Goal: Task Accomplishment & Management: Complete application form

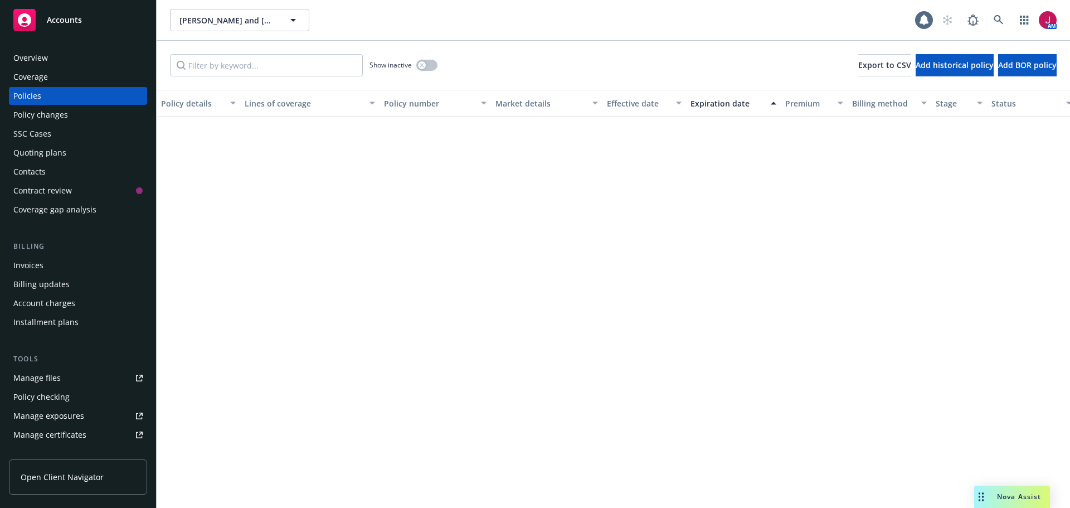
scroll to position [593, 0]
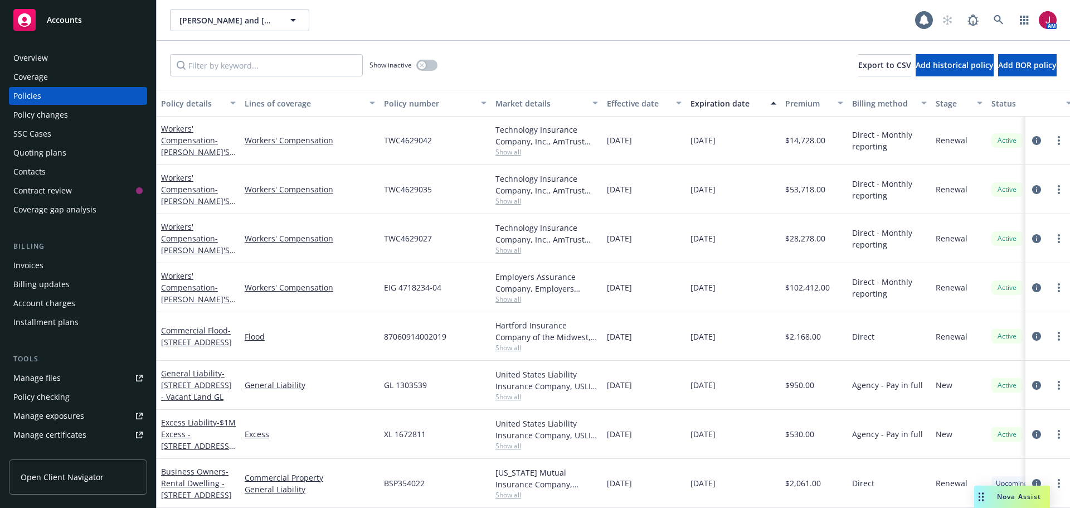
click at [55, 381] on div "Manage files" at bounding box center [36, 378] width 47 height 18
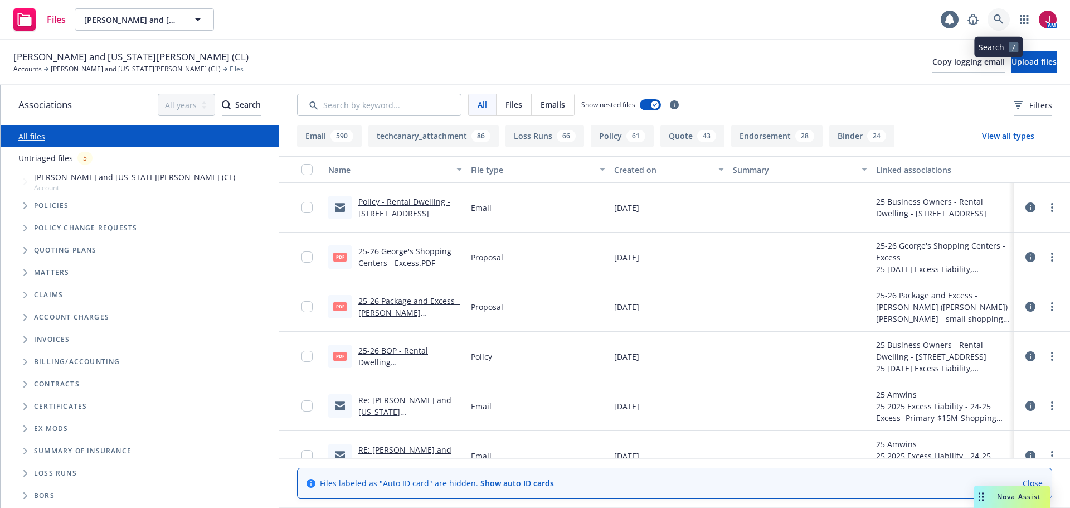
click at [999, 22] on icon at bounding box center [999, 19] width 10 height 10
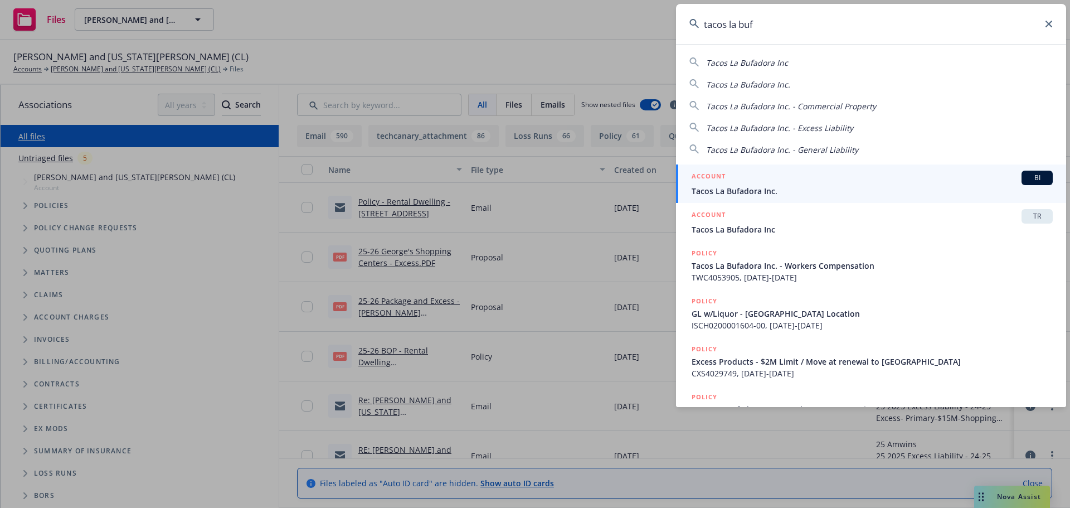
type input "tacos la buf"
click at [925, 182] on div "ACCOUNT BI" at bounding box center [872, 178] width 361 height 14
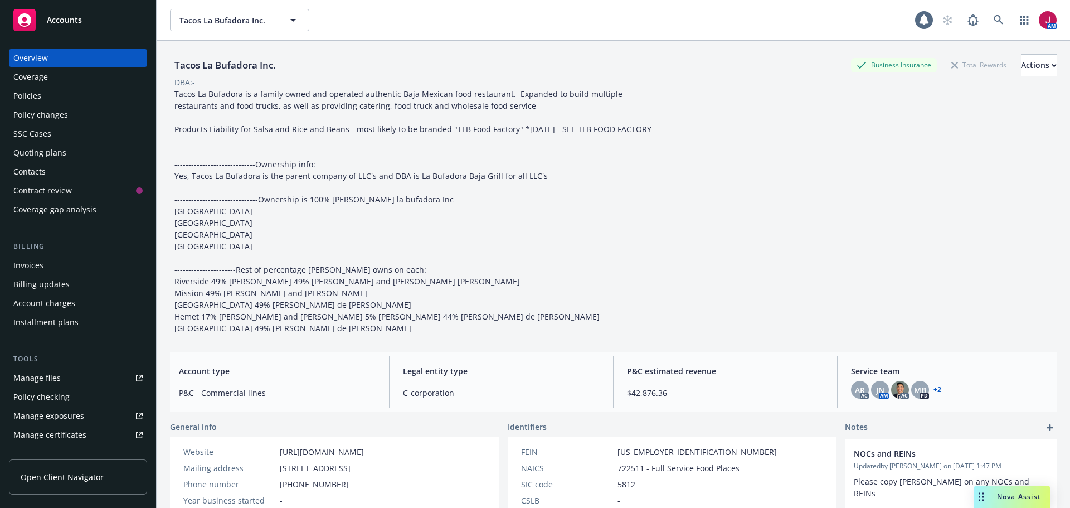
click at [44, 154] on div "Quoting plans" at bounding box center [39, 153] width 53 height 18
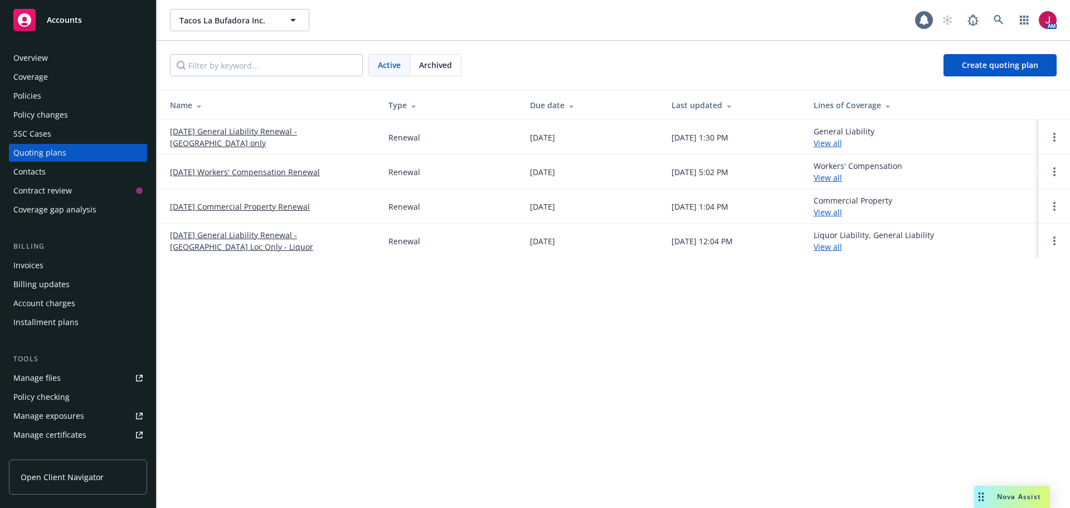
click at [277, 235] on link "[DATE] General Liability Renewal - [GEOGRAPHIC_DATA] Loc Only - Liquor" at bounding box center [270, 240] width 201 height 23
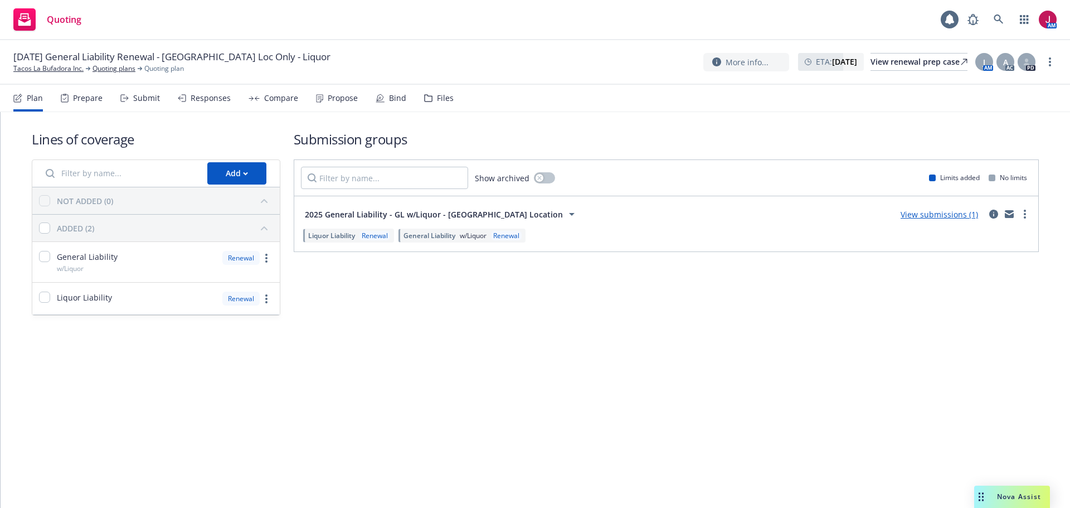
click at [149, 96] on div "Submit" at bounding box center [146, 98] width 27 height 9
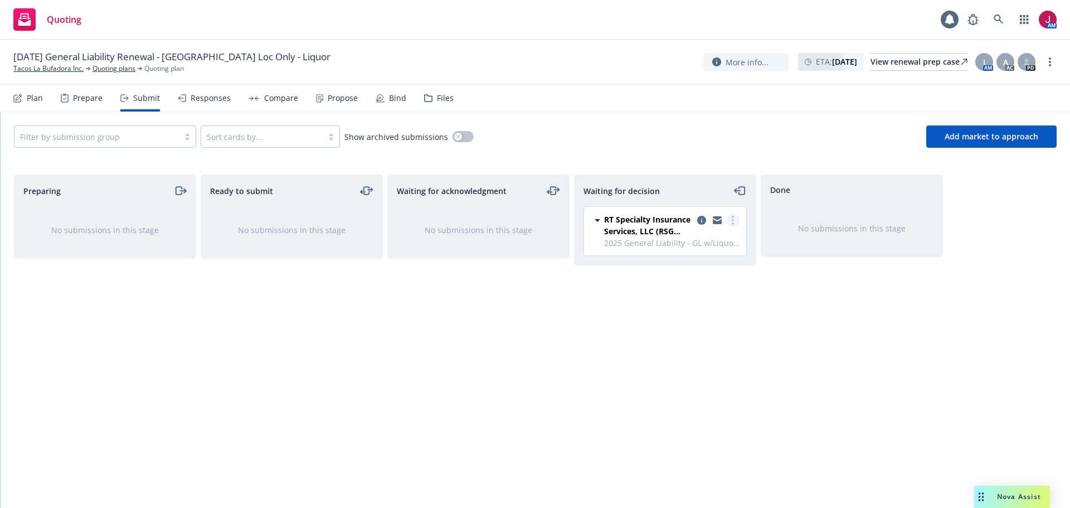
click at [732, 216] on circle "more" at bounding box center [733, 217] width 2 height 2
click at [704, 285] on span "Add accepted decision" at bounding box center [683, 287] width 111 height 11
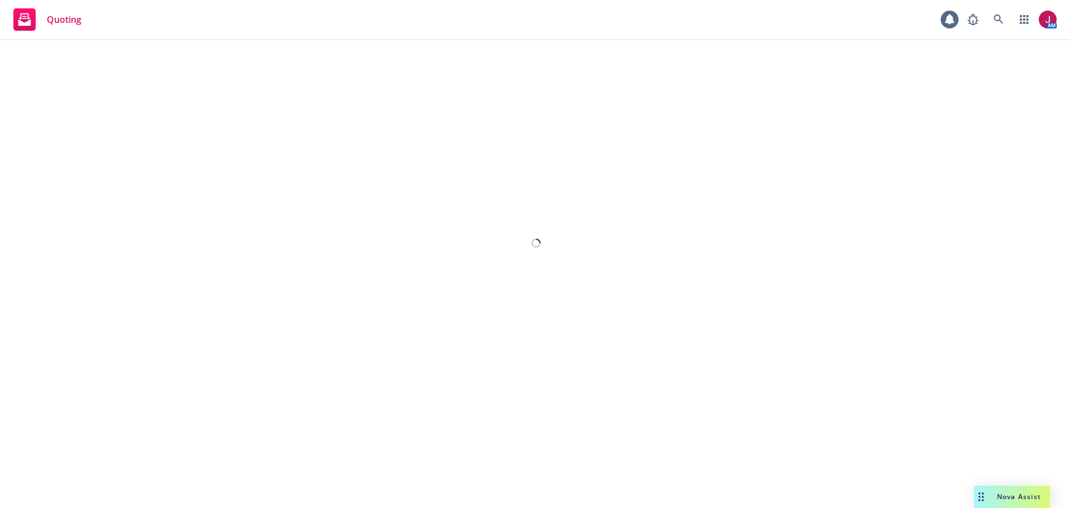
select select "12"
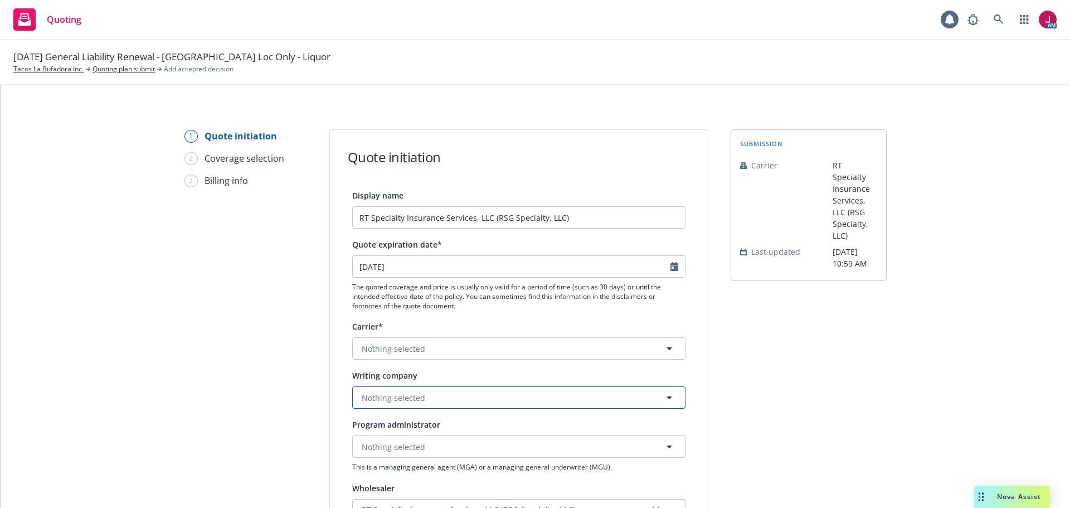
click at [467, 395] on button "Nothing selected" at bounding box center [518, 397] width 333 height 22
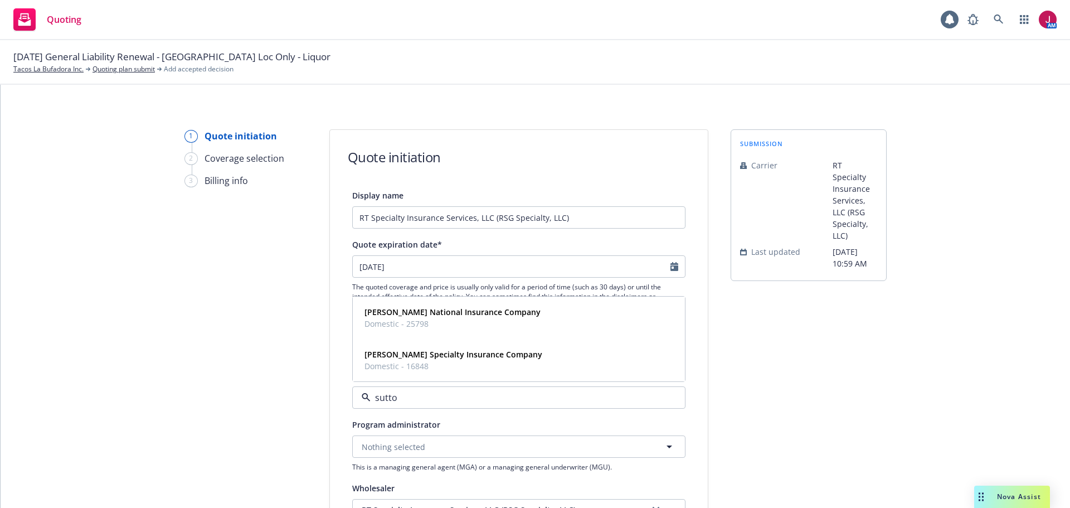
type input "[PERSON_NAME]"
click at [440, 361] on span "Domestic - 16848" at bounding box center [453, 366] width 178 height 12
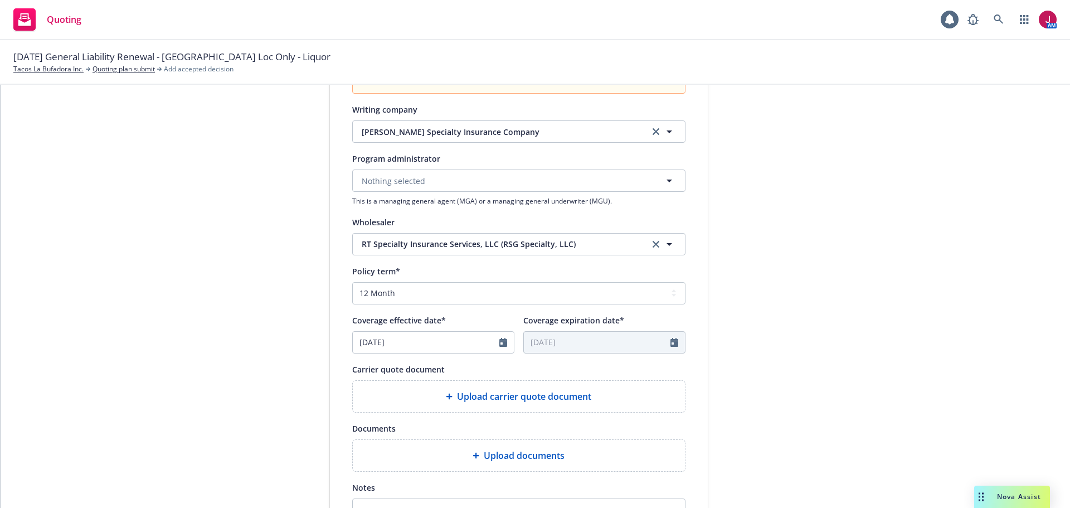
scroll to position [316, 0]
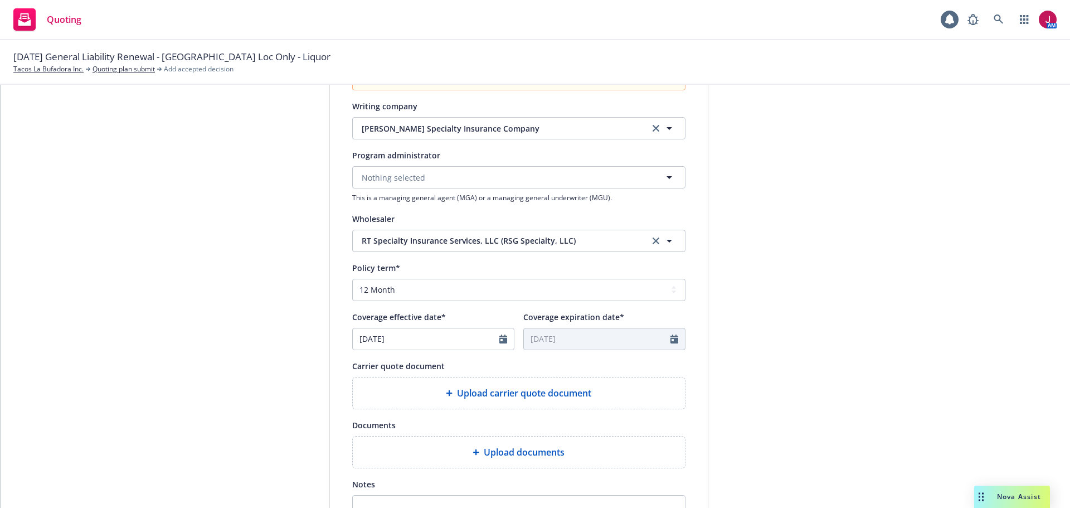
click at [487, 388] on span "Upload carrier quote document" at bounding box center [524, 392] width 134 height 13
click at [465, 392] on span "Upload carrier quote document" at bounding box center [524, 392] width 134 height 13
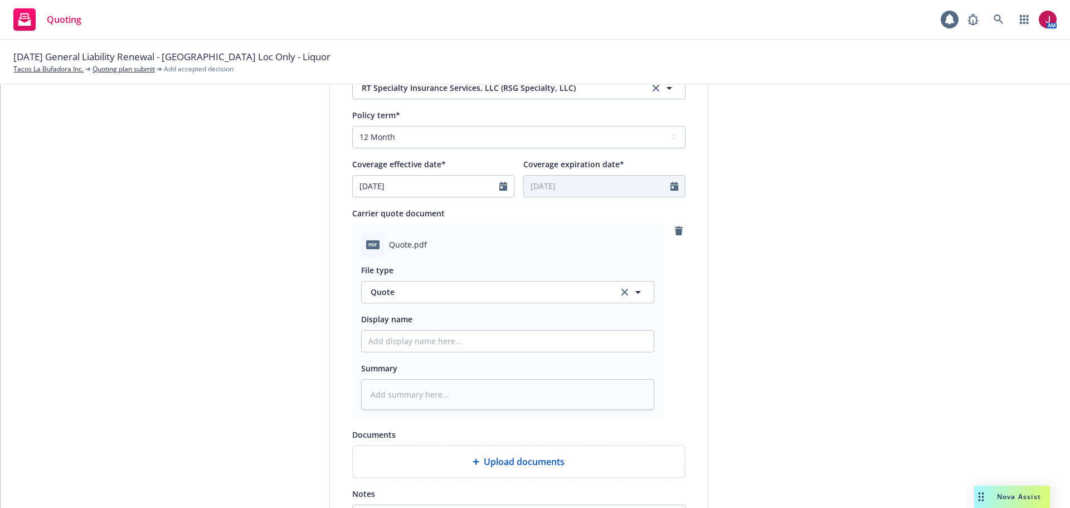
scroll to position [483, 0]
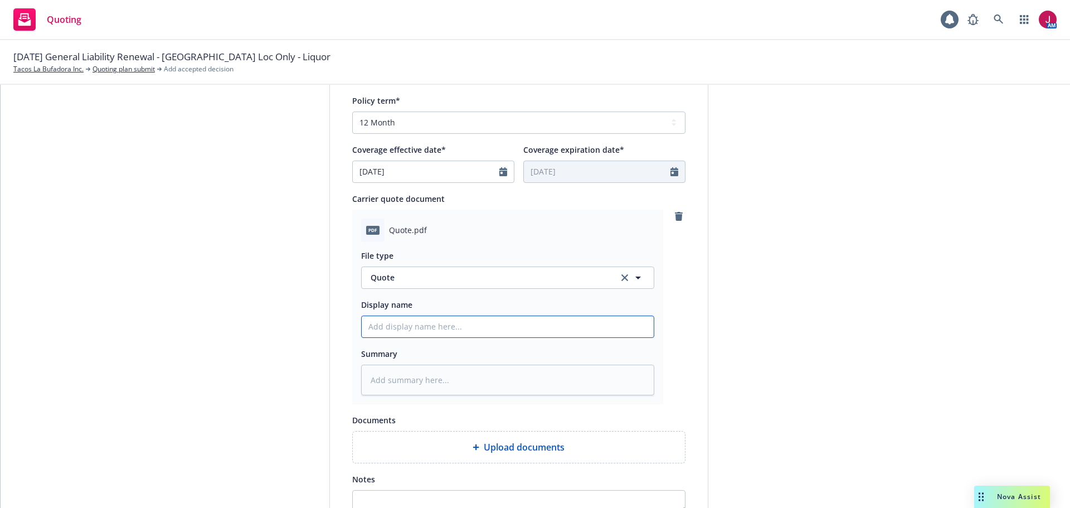
click at [436, 329] on input "Display name" at bounding box center [508, 326] width 292 height 21
type textarea "x"
type input "2"
type textarea "x"
type input "25"
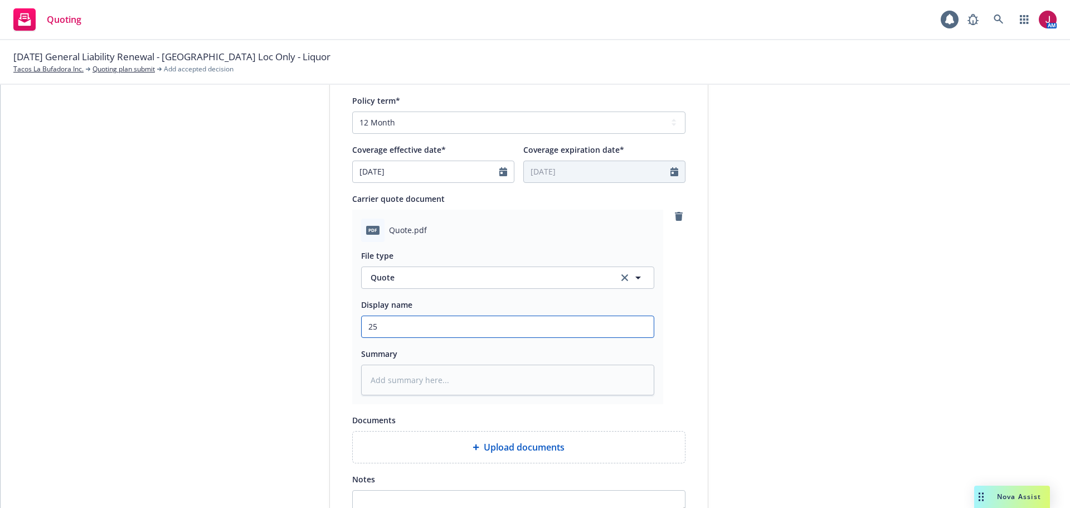
type textarea "x"
type input "25-"
type textarea "x"
type input "25-2"
type textarea "x"
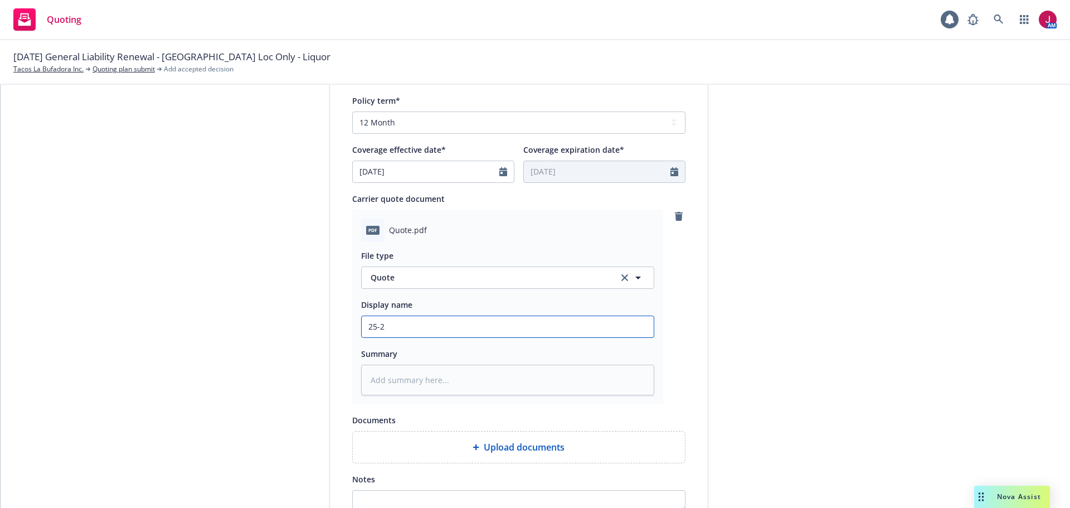
type input "25-26"
type textarea "x"
type input "25-26"
type textarea "x"
type input "25-26 G"
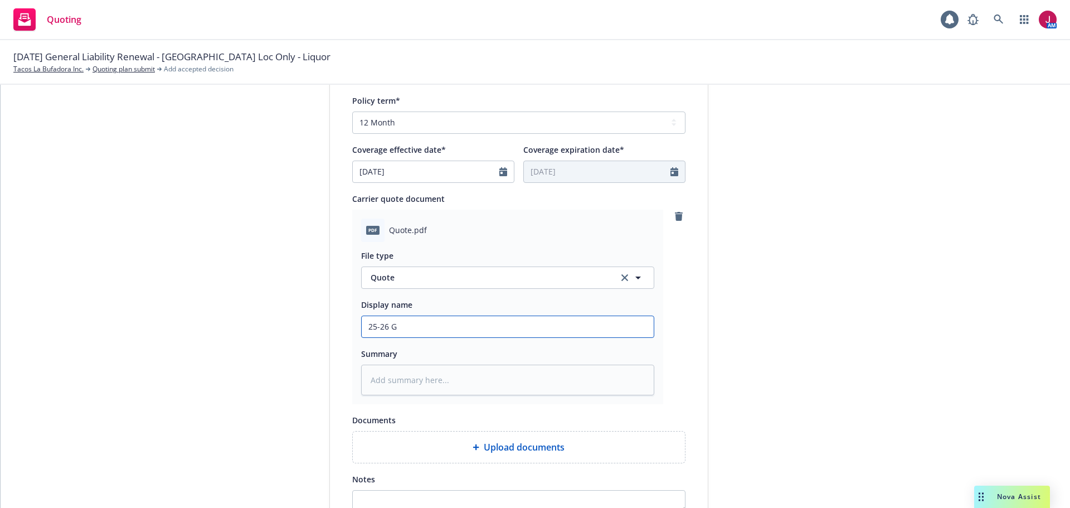
type textarea "x"
type input "25-26 GL"
type textarea "x"
type input "25-26 GL"
type textarea "x"
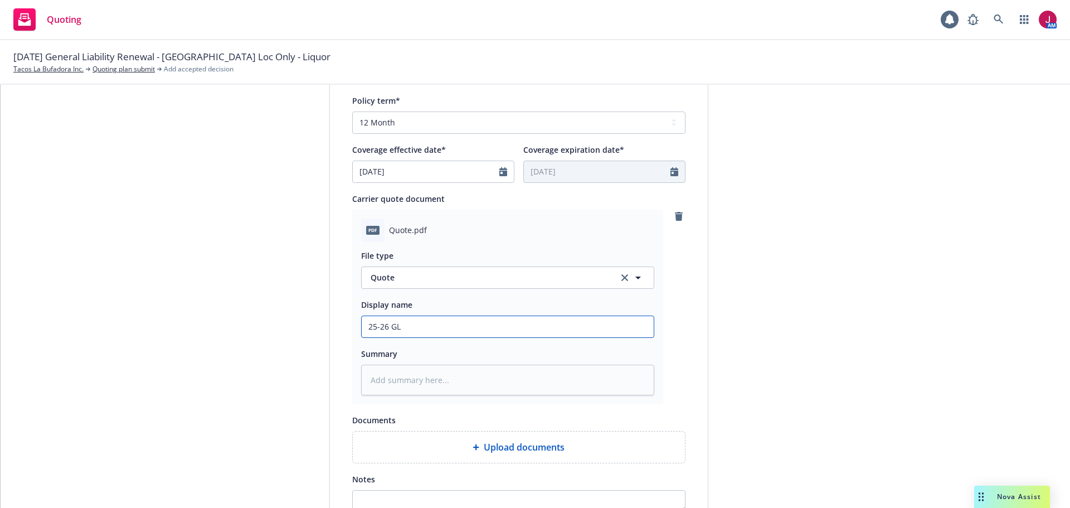
type input "25-26 GL -"
type textarea "x"
type input "25-26 GL -"
type textarea "x"
type input "25-26 GL - V"
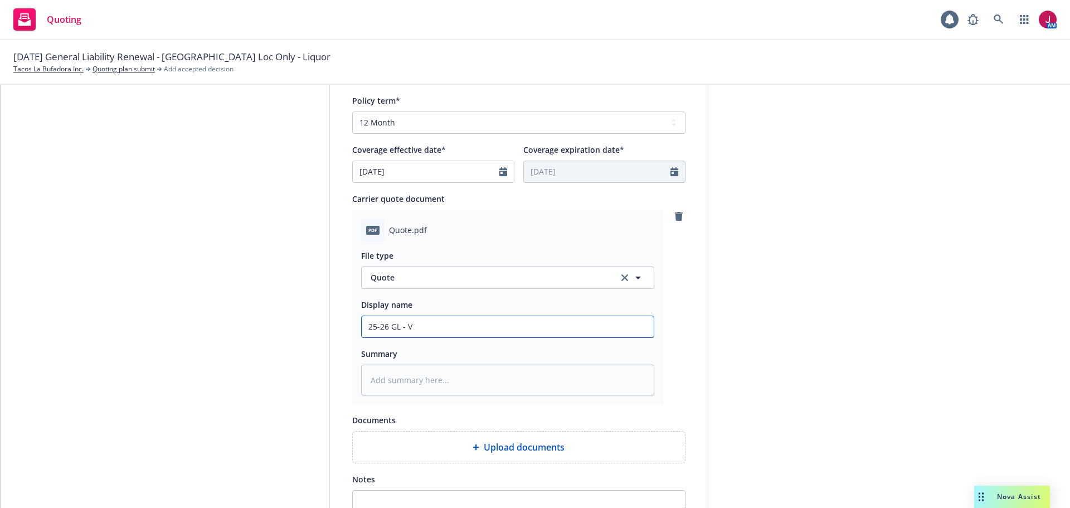
type textarea "x"
type input "25-26 GL - Vi"
type textarea "x"
type input "25-26 GL - Vit"
type textarea "x"
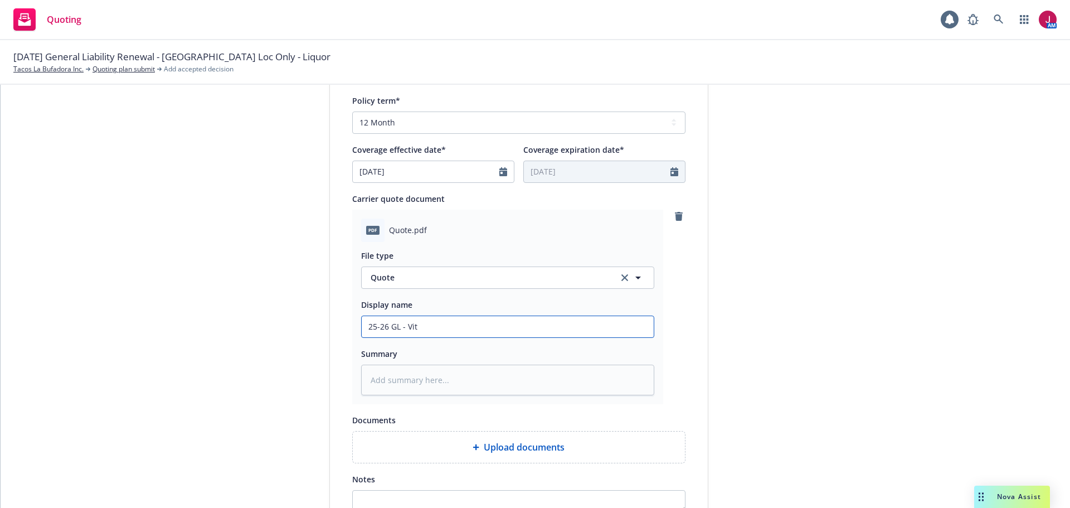
type input "25-26 GL - Vitc"
type textarea "x"
type input "25-26 GL - Vitco"
type textarea "x"
type input "25-26 GL - Vitcor"
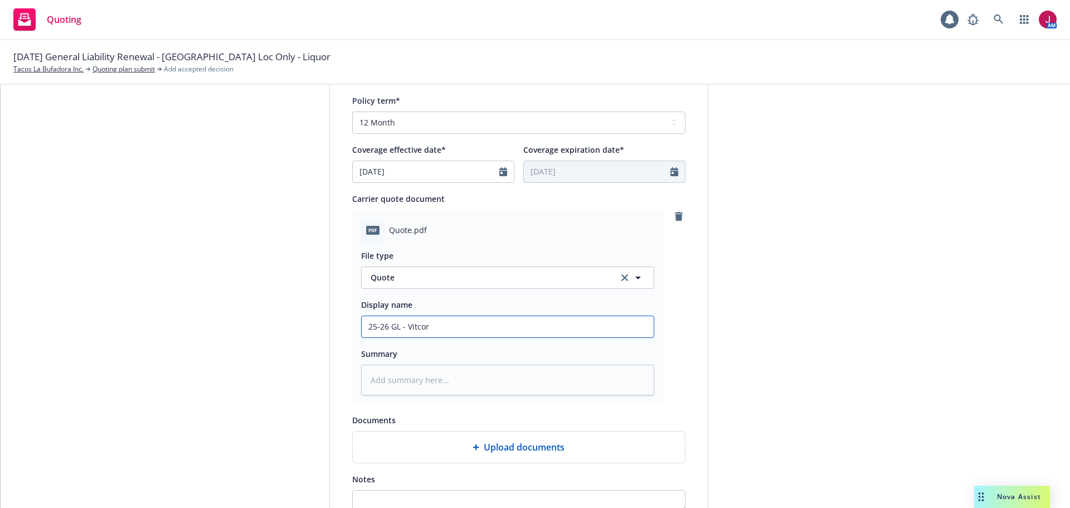
type textarea "x"
type input "25-26 GL - Vitcorv"
type textarea "x"
type input "25-26 GL - Vitcorvi"
type textarea "x"
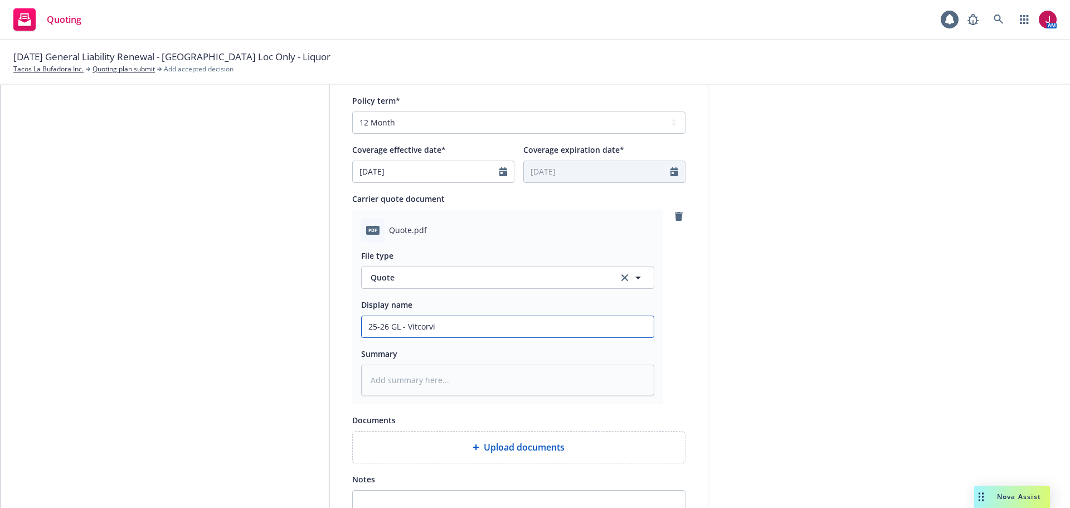
type input "25-26 GL - Vitcorvil"
type textarea "x"
type input "25-26 GL - Vitcorvill"
type textarea "x"
type input "25-26 GL - [GEOGRAPHIC_DATA]"
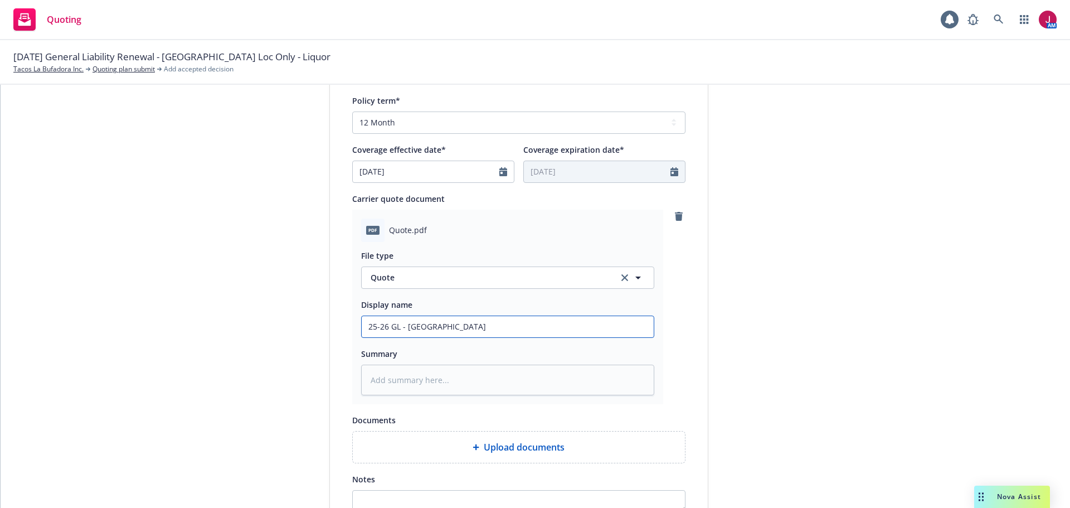
type textarea "x"
type input "25-26 GL - [GEOGRAPHIC_DATA]"
type textarea "x"
type input "25-26 GL w- [GEOGRAPHIC_DATA]"
type textarea "x"
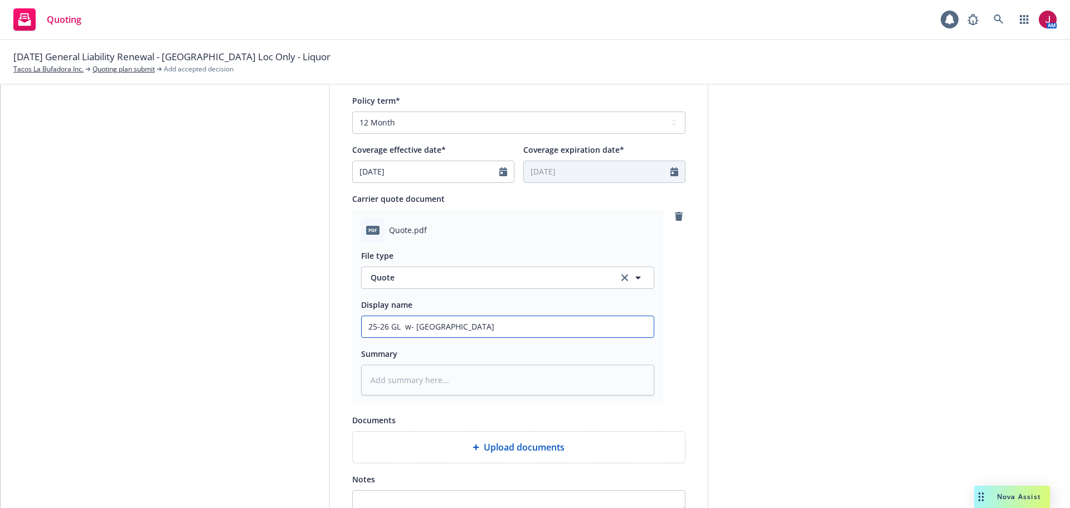
type input "25-26 GL w/- [GEOGRAPHIC_DATA]"
type textarea "x"
type input "25-26 GL w/L- [GEOGRAPHIC_DATA]"
type textarea "x"
type input "25-26 GL w/Li- [GEOGRAPHIC_DATA]"
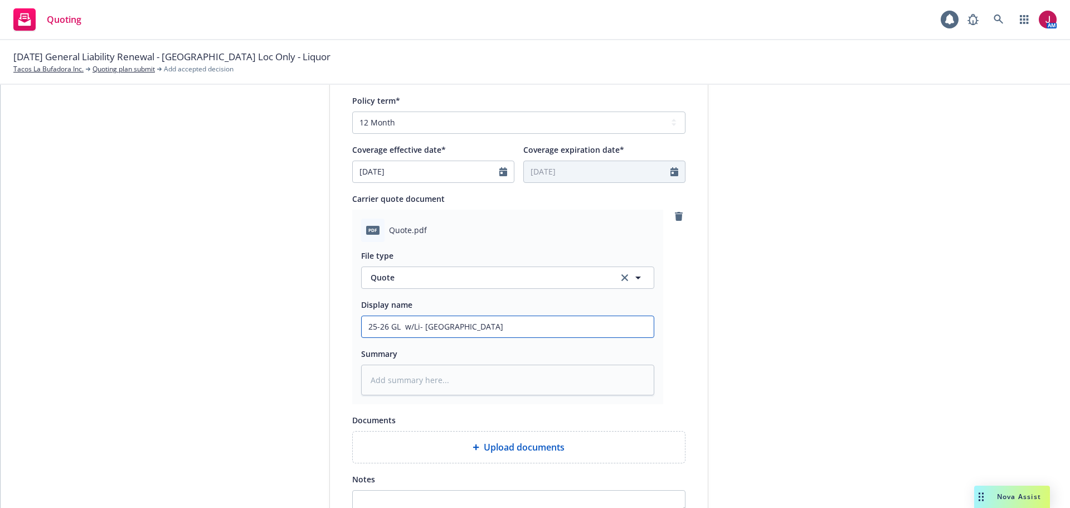
type textarea "x"
type input "25-26 GL w/Liq- [GEOGRAPHIC_DATA]"
type textarea "x"
type input "25-26 GL w/Liqu- [GEOGRAPHIC_DATA]"
type textarea "x"
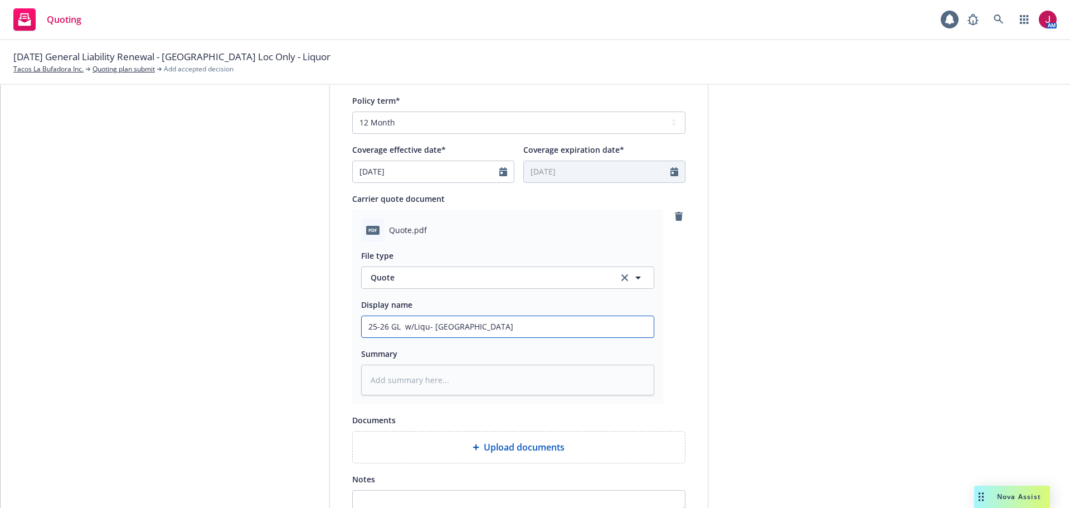
type input "25-26 GL w/Liquo- [GEOGRAPHIC_DATA]"
type textarea "x"
type input "25-26 GL w/Liquor- [GEOGRAPHIC_DATA]"
type textarea "x"
type input "25-26 GL w/Liquor - [GEOGRAPHIC_DATA]"
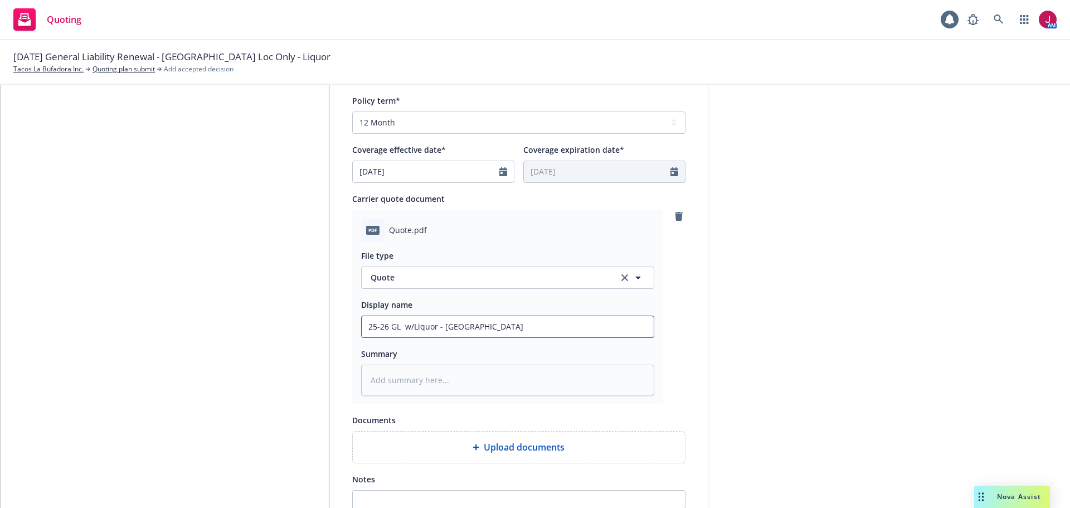
type textarea "x"
type input "25-26 GL w/Liquor - [GEOGRAPHIC_DATA]"
type textarea "x"
type input "25-26 GL w/Liquor - [GEOGRAPHIC_DATA]"
type textarea "x"
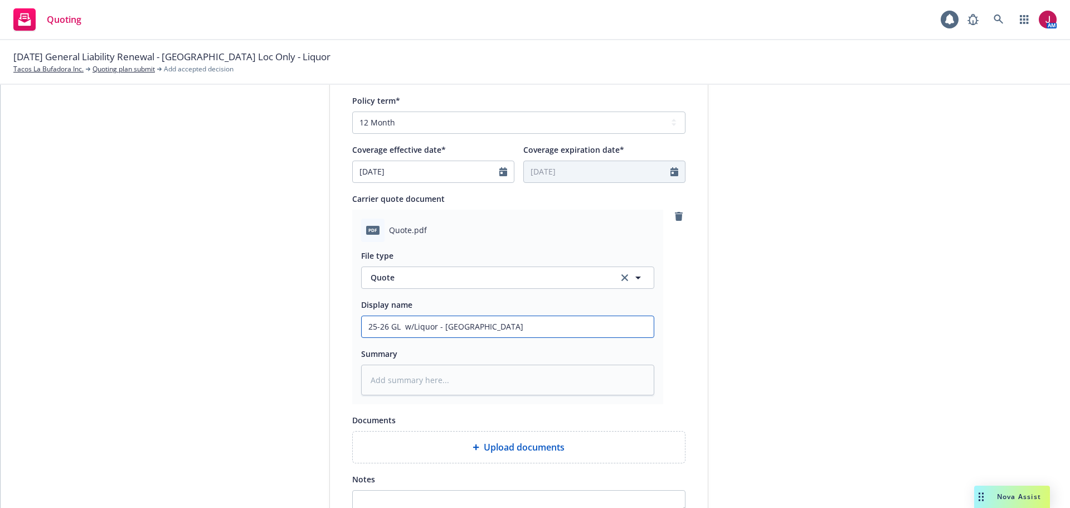
type input "25-26 GL w/Liquor - [GEOGRAPHIC_DATA]"
type textarea "x"
type input "25-26 GL w/Liquor - [GEOGRAPHIC_DATA]"
click at [480, 327] on input "25-26 GL w/Liquor - [GEOGRAPHIC_DATA]" at bounding box center [508, 326] width 292 height 21
type textarea "x"
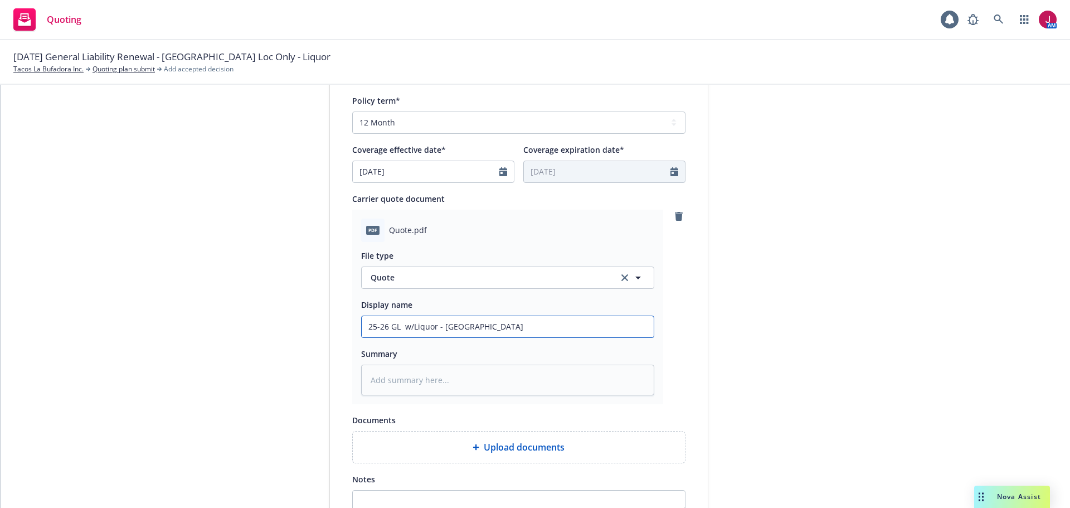
type input "25-26 GL w/Liquor - [GEOGRAPHIC_DATA]"
type textarea "x"
type input "25-26 GL w/Liquor - [GEOGRAPHIC_DATA] -"
type textarea "x"
type input "25-26 GL w/Liquor - [GEOGRAPHIC_DATA] -"
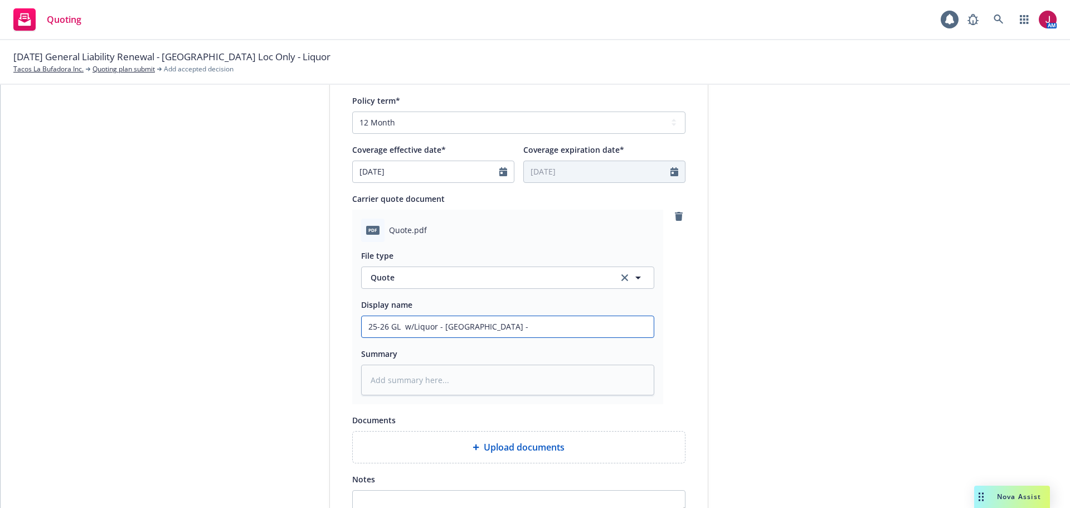
click at [496, 323] on input "25-26 GL w/Liquor - [GEOGRAPHIC_DATA] -" at bounding box center [508, 326] width 292 height 21
type textarea "x"
type input "25-26 GL w/Liquor - [GEOGRAPHIC_DATA] - $"
type textarea "x"
type input "25-26 GL w/Liquor - [GEOGRAPHIC_DATA] - $1"
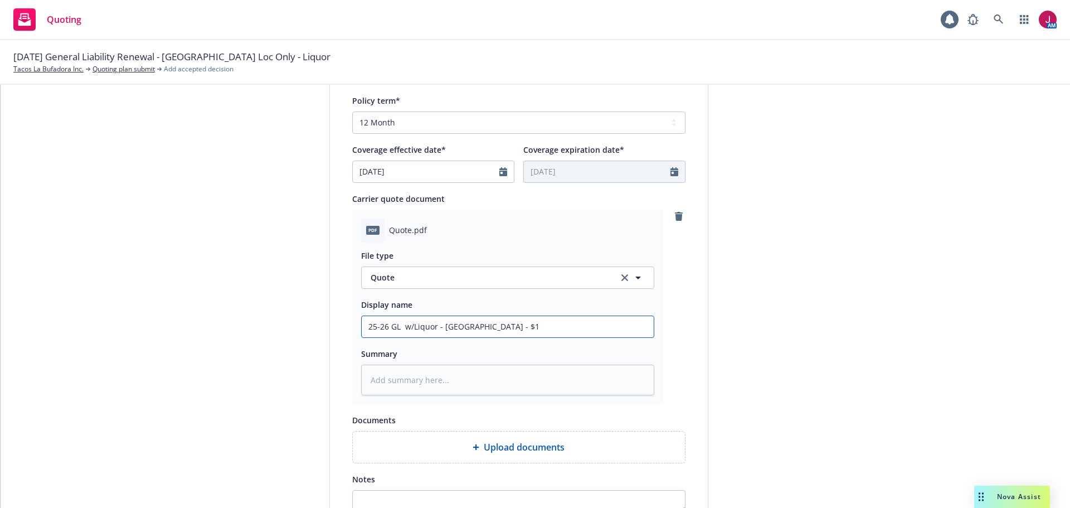
type textarea "x"
type input "25-26 GL w/Liquor - [GEOGRAPHIC_DATA] - $10"
type textarea "x"
type input "25-26 GL w/Liquor - [GEOGRAPHIC_DATA] - $10,"
type textarea "x"
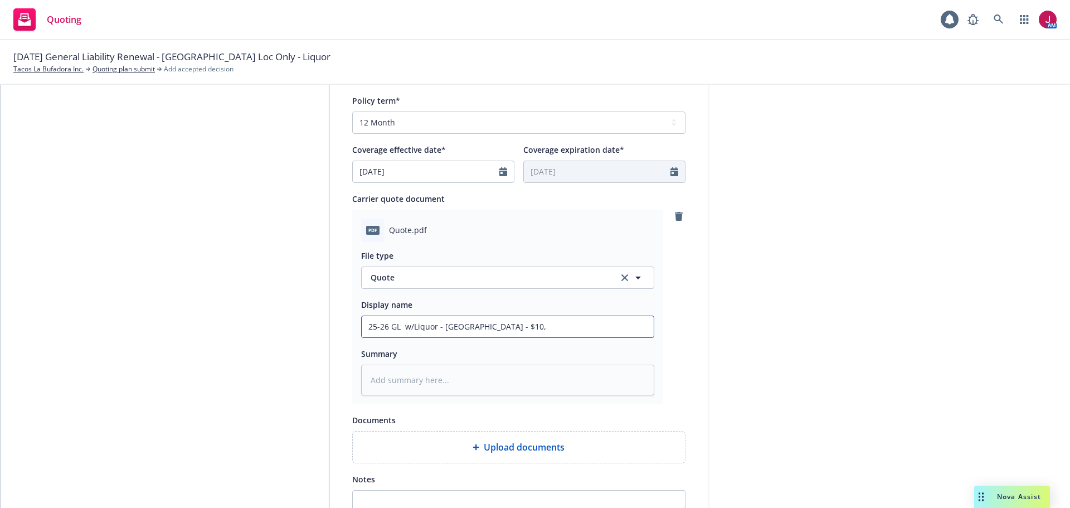
type input "25-26 GL w/Liquor - [GEOGRAPHIC_DATA] - $10,3"
type textarea "x"
type input "25-26 GL w/Liquor - [GEOGRAPHIC_DATA] - $10,36"
type textarea "x"
type input "25-26 GL w/Liquor - [GEOGRAPHIC_DATA] - $10,361"
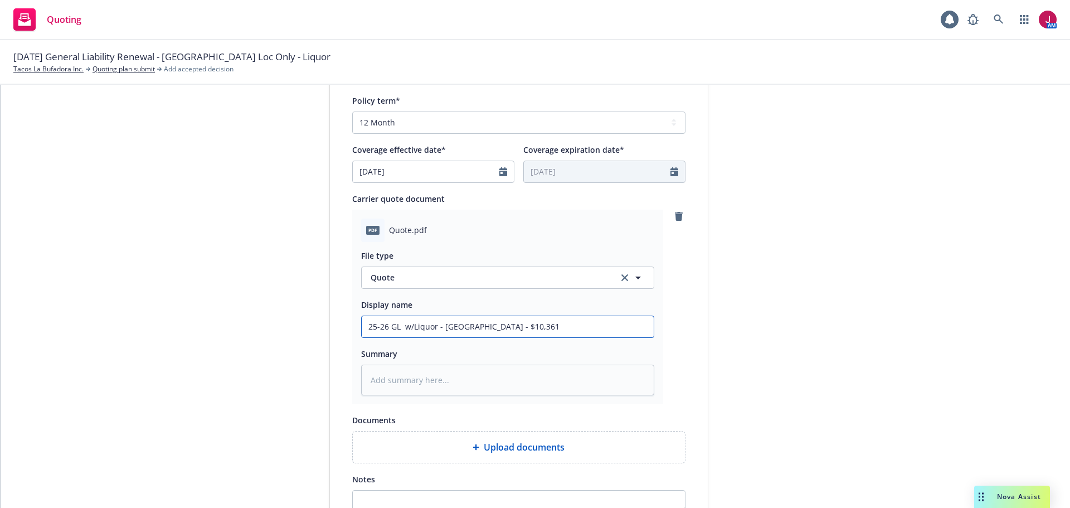
type textarea "x"
type input "25-26 GL w/Liquor - [GEOGRAPHIC_DATA] - $10,361."
type textarea "x"
type input "25-26 GL w/Liquor - [GEOGRAPHIC_DATA] - $10,361.7"
type textarea "x"
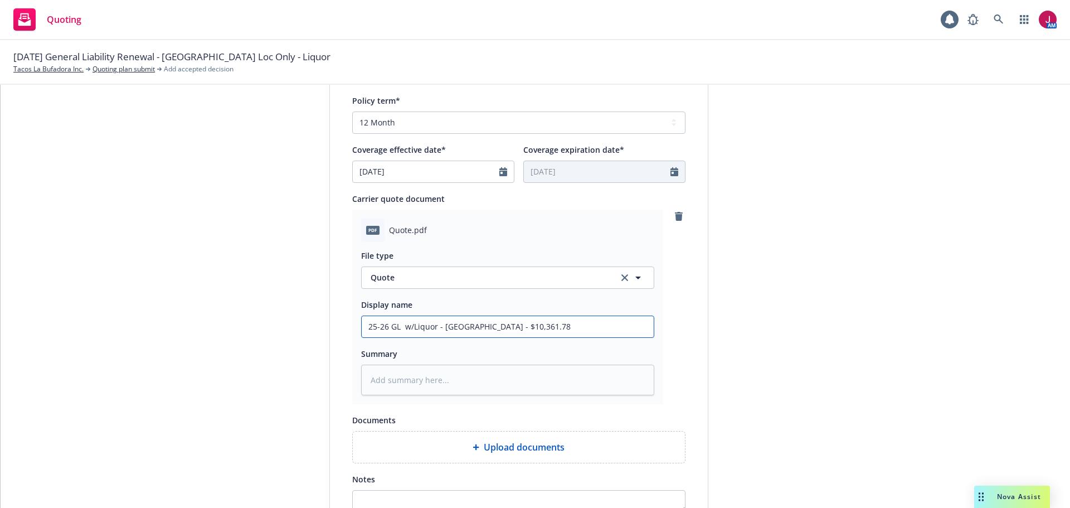
type input "25-26 GL w/Liquor - [GEOGRAPHIC_DATA] - $10,361.78"
click at [669, 380] on div "pdf Quote.pdf File type Quote Quote Display name 25-26 GL w/Liquor - [GEOGRAPHI…" at bounding box center [518, 307] width 333 height 194
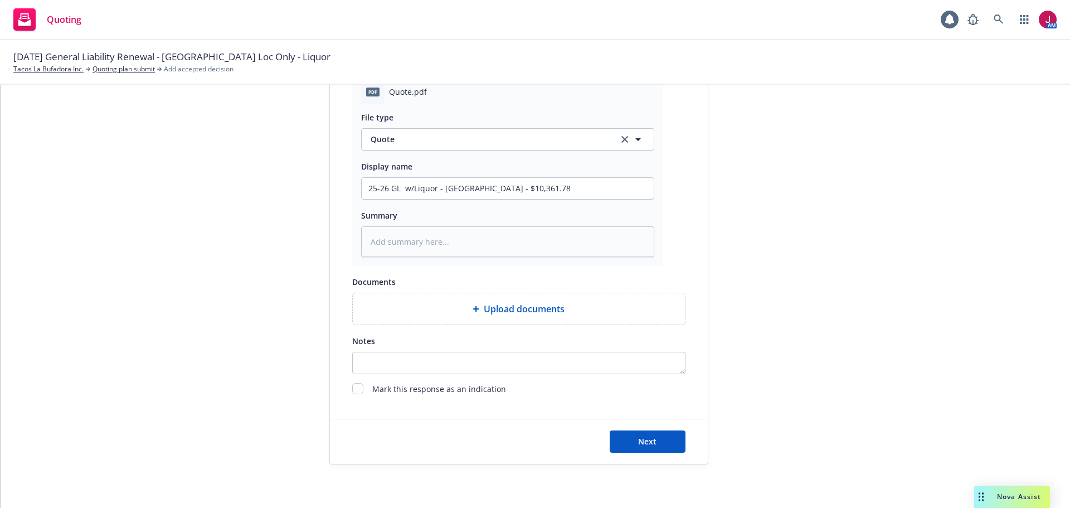
scroll to position [622, 0]
click at [666, 440] on button "Next" at bounding box center [648, 440] width 76 height 22
type textarea "x"
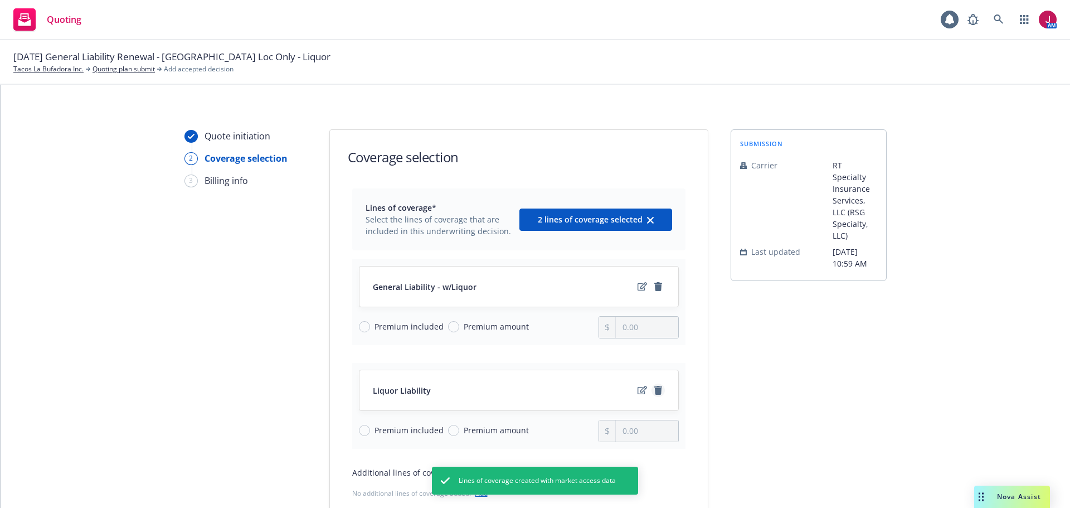
click at [656, 393] on icon "remove" at bounding box center [658, 390] width 8 height 9
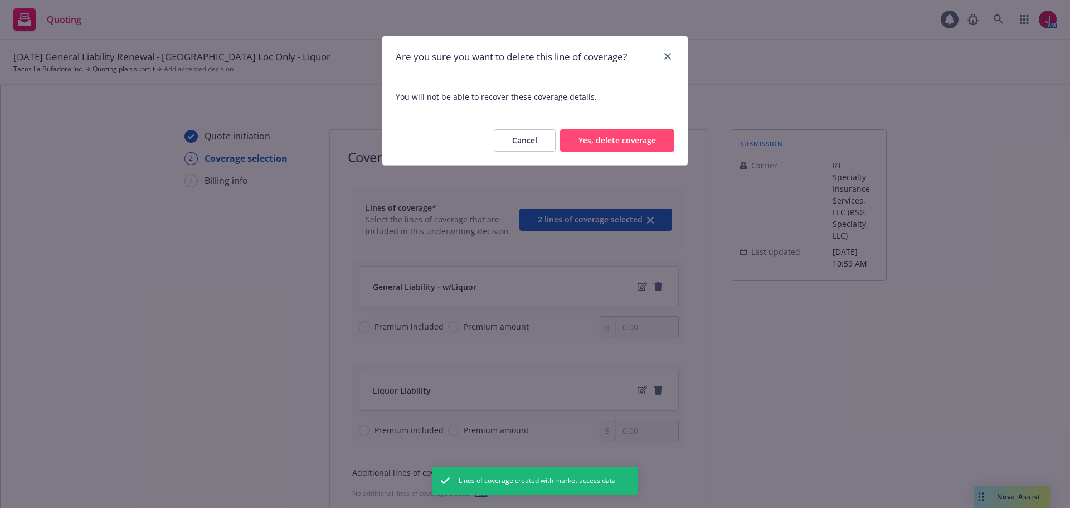
click at [639, 148] on button "Yes, delete coverage" at bounding box center [617, 140] width 114 height 22
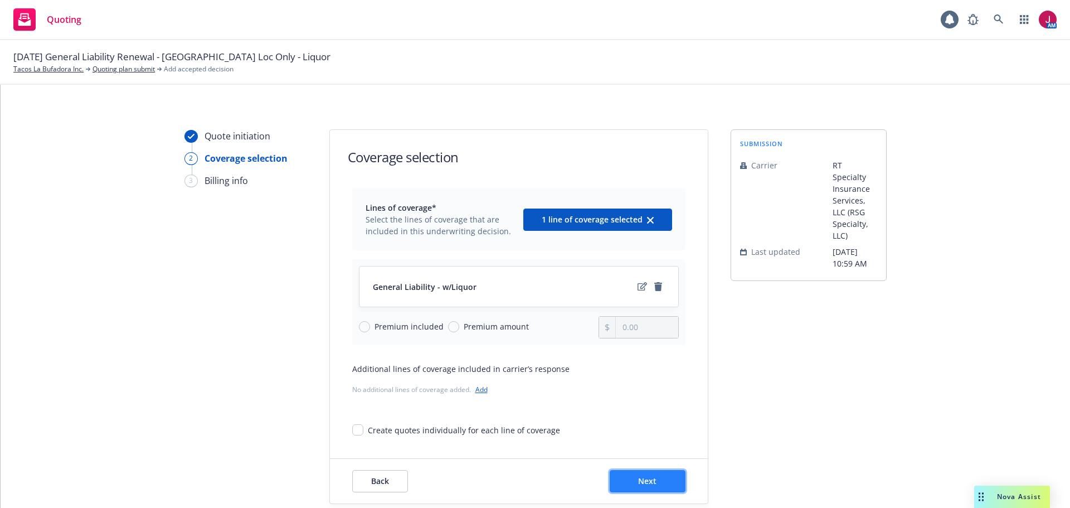
click at [651, 476] on span "Next" at bounding box center [647, 480] width 18 height 11
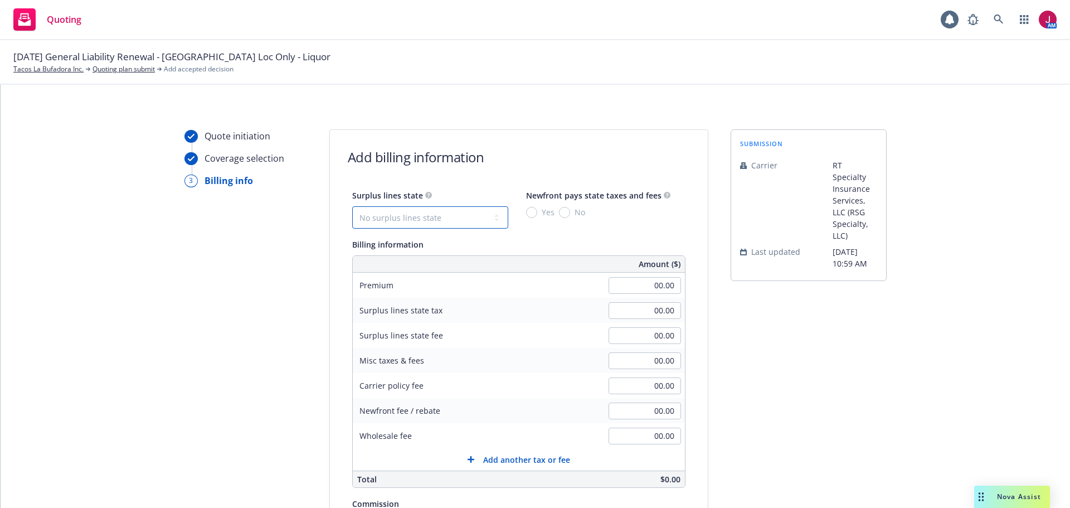
click at [427, 223] on select "No surplus lines state [US_STATE] [US_STATE] [US_STATE] [US_STATE] [US_STATE] […" at bounding box center [430, 217] width 156 height 22
select select "CA"
click at [352, 206] on select "No surplus lines state [US_STATE] [US_STATE] [US_STATE] [US_STATE] [US_STATE] […" at bounding box center [430, 217] width 156 height 22
click at [559, 211] on input "No" at bounding box center [564, 212] width 11 height 11
radio input "true"
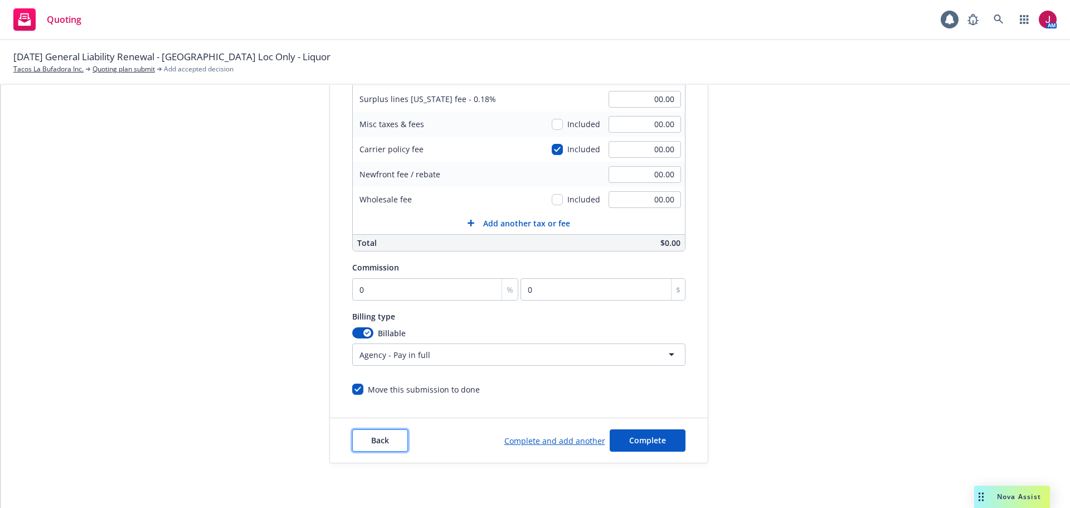
click at [383, 434] on button "Back" at bounding box center [380, 440] width 56 height 22
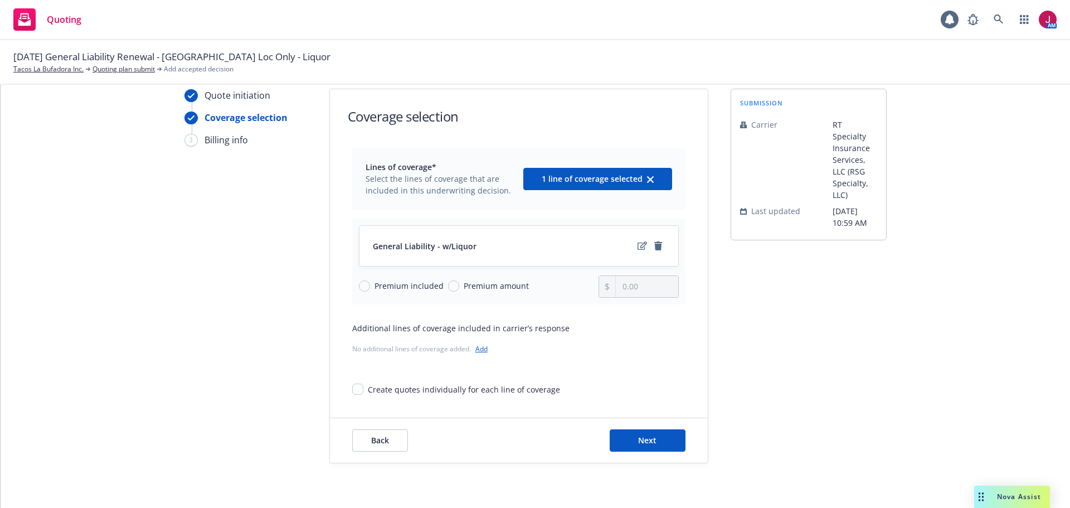
click at [479, 352] on link "Add" at bounding box center [481, 348] width 12 height 9
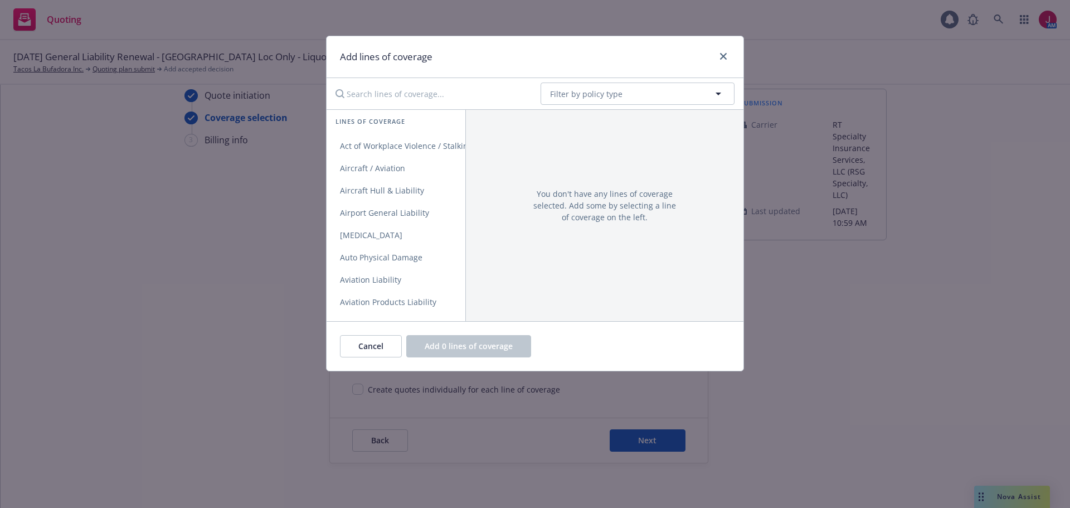
click at [374, 90] on input "Search lines of coverage..." at bounding box center [430, 93] width 203 height 22
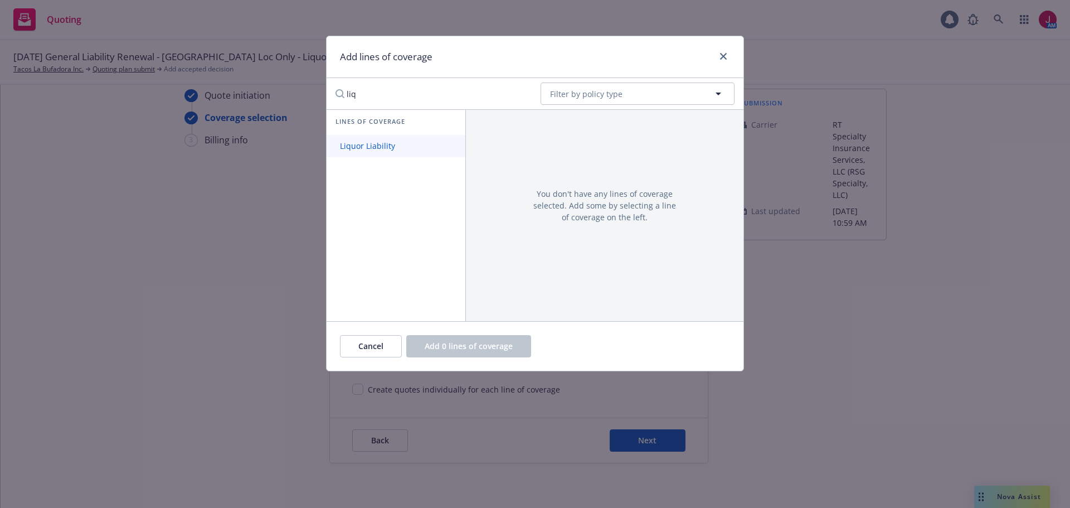
type input "liq"
click at [377, 146] on span "Liquor Liability" at bounding box center [368, 145] width 82 height 11
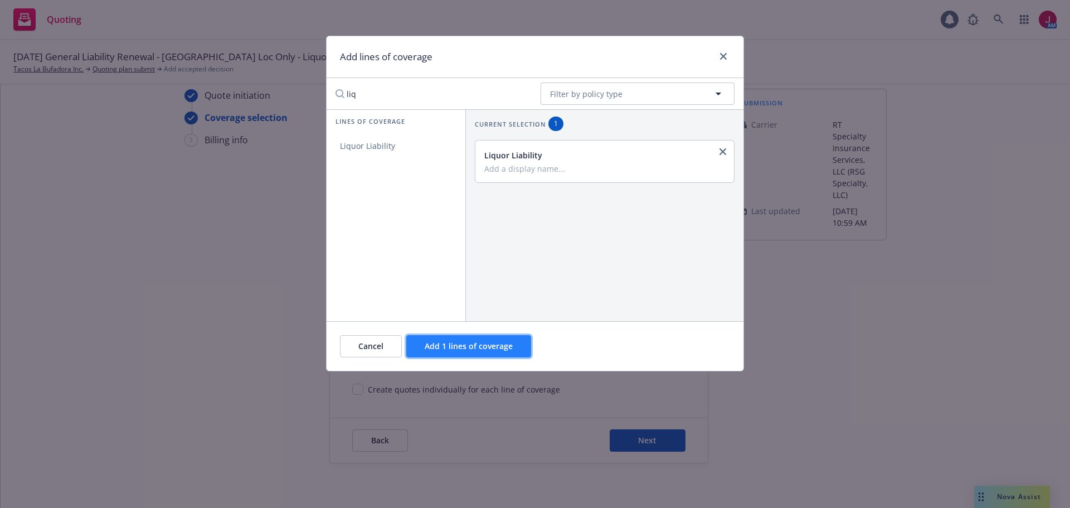
click at [498, 349] on span "Add 1 lines of coverage" at bounding box center [469, 346] width 88 height 11
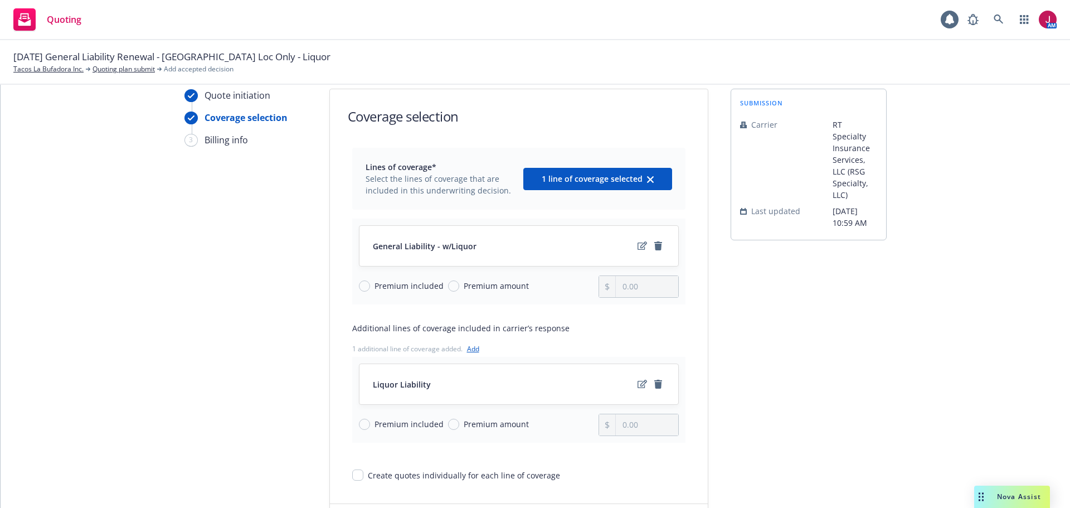
scroll to position [127, 0]
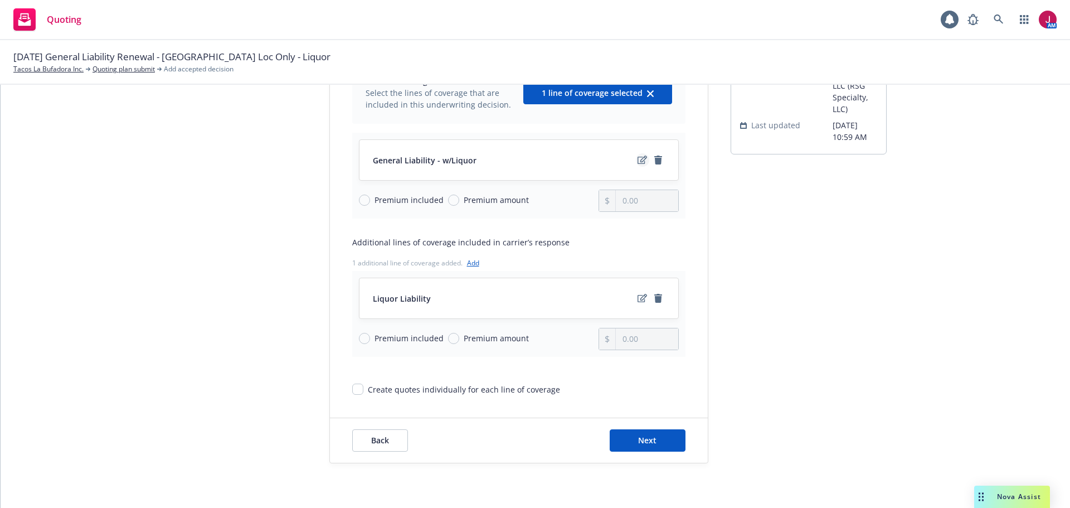
click at [638, 161] on icon "edit" at bounding box center [642, 159] width 9 height 9
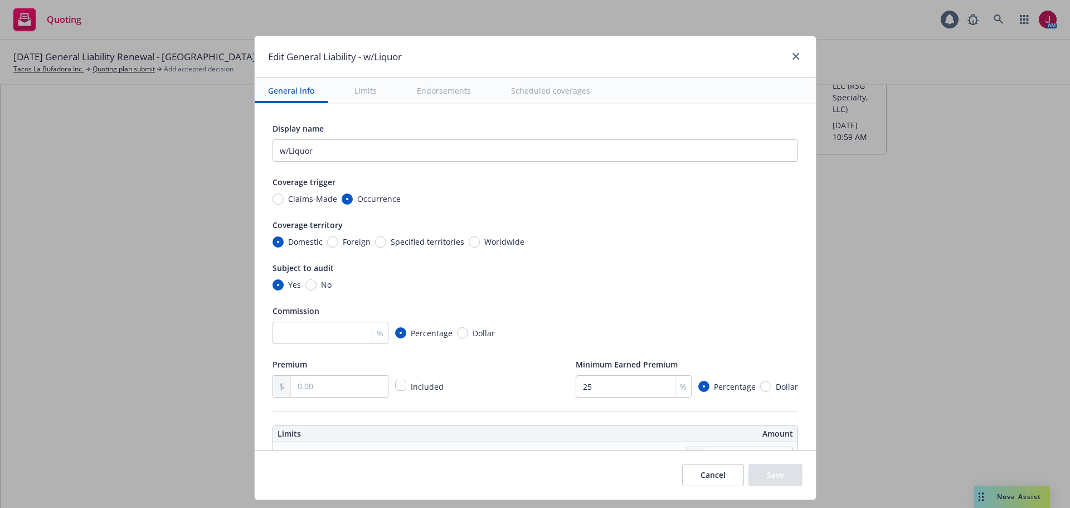
click at [400, 49] on div "Edit General Liability - w/Liquor" at bounding box center [535, 57] width 561 height 42
click at [396, 54] on h1 "Edit General Liability - w/Liquor" at bounding box center [335, 57] width 134 height 14
drag, startPoint x: 396, startPoint y: 54, endPoint x: 368, endPoint y: 54, distance: 28.4
click at [368, 54] on h1 "Edit General Liability - w/Liquor" at bounding box center [335, 57] width 134 height 14
click at [395, 61] on h1 "Edit General Liability - w/Liquor" at bounding box center [335, 57] width 134 height 14
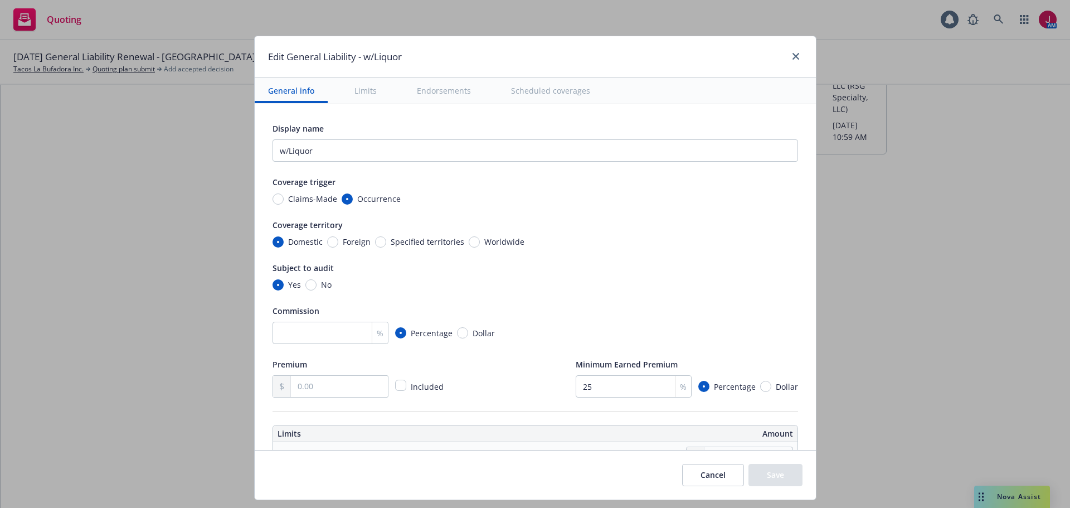
click at [396, 61] on h1 "Edit General Liability - w/Liquor" at bounding box center [335, 57] width 134 height 14
click at [401, 57] on div "Edit General Liability - w/Liquor" at bounding box center [535, 57] width 561 height 42
click at [796, 58] on icon "close" at bounding box center [795, 56] width 7 height 7
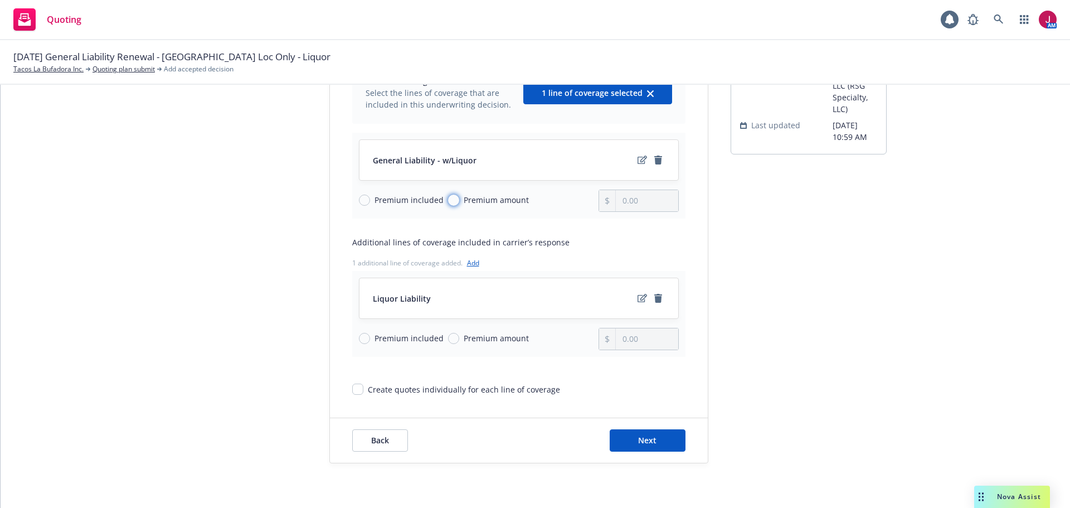
click at [450, 201] on input "Premium amount" at bounding box center [453, 199] width 11 height 11
radio input "true"
click at [616, 199] on input "0.00" at bounding box center [647, 200] width 62 height 21
drag, startPoint x: 654, startPoint y: 202, endPoint x: 536, endPoint y: 193, distance: 118.5
click at [536, 193] on div "Premium included Premium amount 76,810.00" at bounding box center [519, 200] width 320 height 22
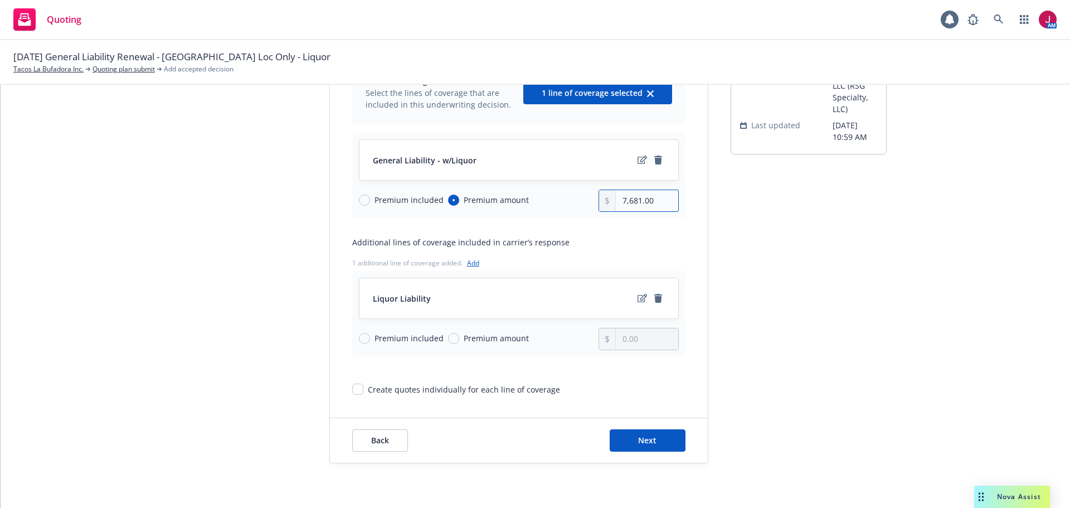
type input "7,681.00"
click at [450, 339] on input "Premium amount" at bounding box center [453, 338] width 11 height 11
radio input "true"
click at [621, 338] on input "0.00" at bounding box center [647, 338] width 62 height 21
click at [621, 338] on input "0883.00" at bounding box center [647, 338] width 62 height 21
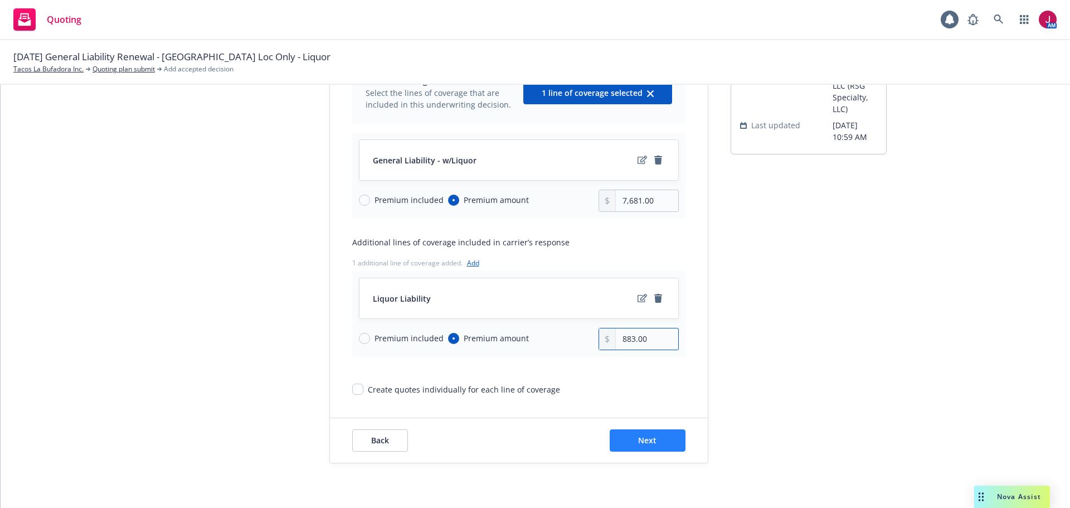
type input "883.00"
click at [646, 442] on span "Next" at bounding box center [647, 440] width 18 height 11
select select "CA"
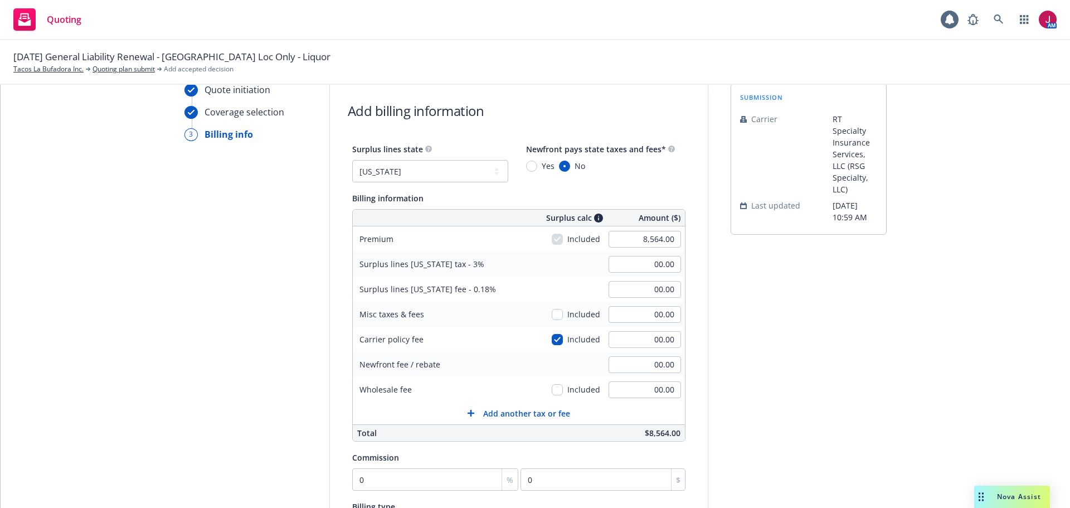
scroll to position [15, 0]
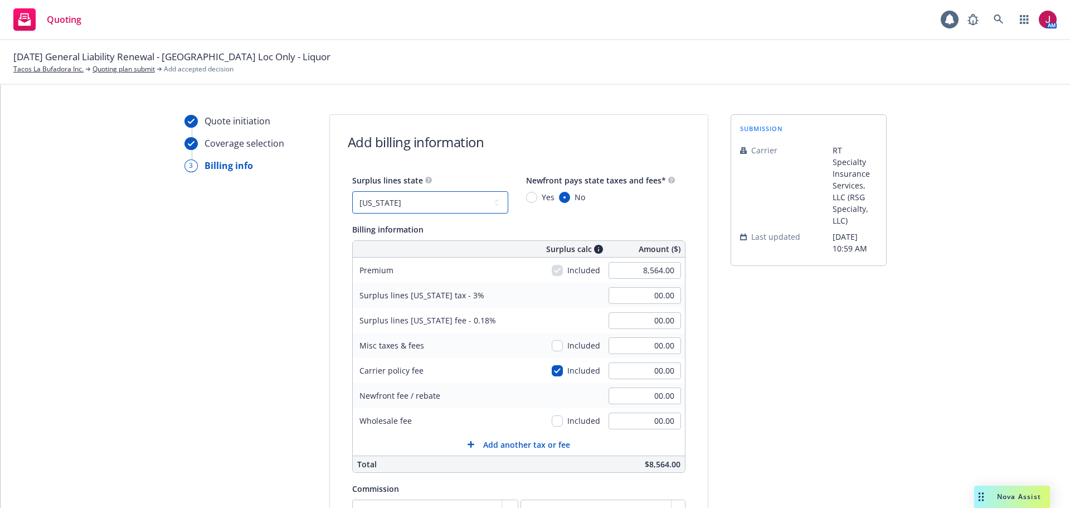
click at [446, 200] on select "No surplus lines state [US_STATE] [US_STATE] [US_STATE] [US_STATE] [US_STATE] […" at bounding box center [430, 202] width 156 height 22
click at [352, 191] on select "No surplus lines state [US_STATE] [US_STATE] [US_STATE] [US_STATE] [US_STATE] […" at bounding box center [430, 202] width 156 height 22
click at [622, 347] on input "00.00" at bounding box center [645, 345] width 72 height 17
type input "150.00"
click at [640, 371] on input "00.00" at bounding box center [645, 370] width 72 height 17
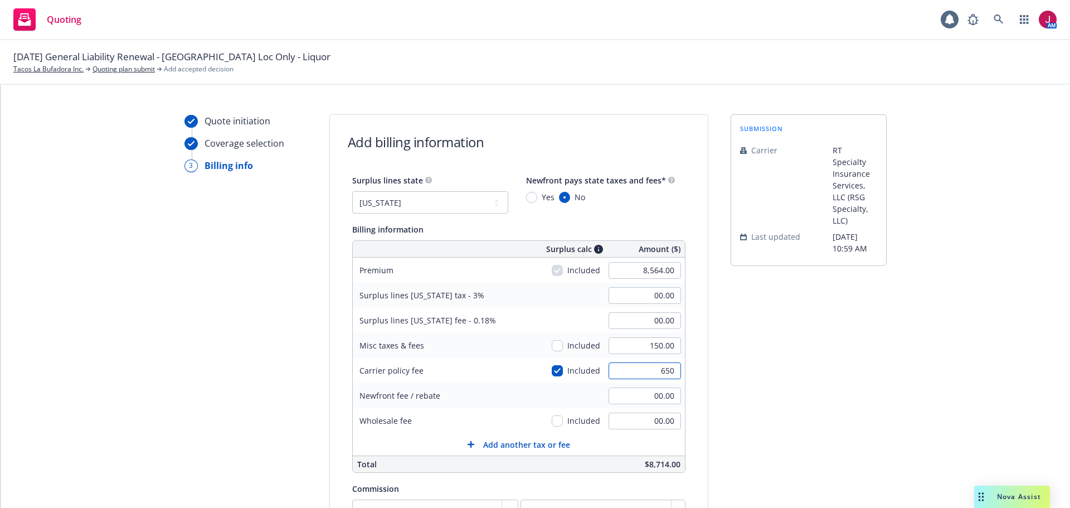
type input "650"
type input "276.42"
type input "16.59"
type input "650.00"
click at [642, 342] on input "150.00" at bounding box center [645, 345] width 72 height 17
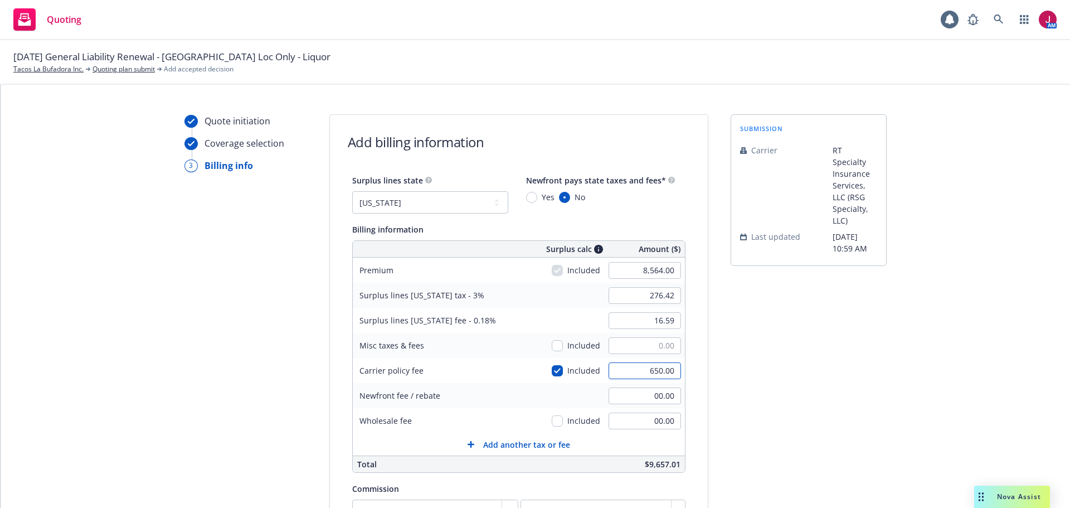
type input "00.00"
click at [639, 375] on input "650.00" at bounding box center [645, 370] width 72 height 17
type input "800"
type input "280.92"
type input "16.86"
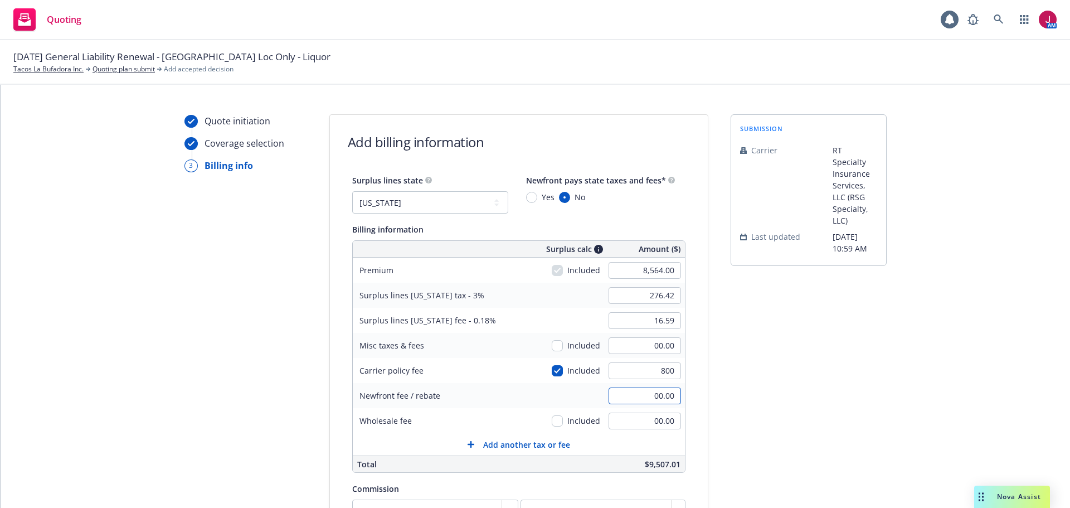
type input "800.00"
click at [615, 415] on input "00.00" at bounding box center [645, 420] width 72 height 17
type input "700.00"
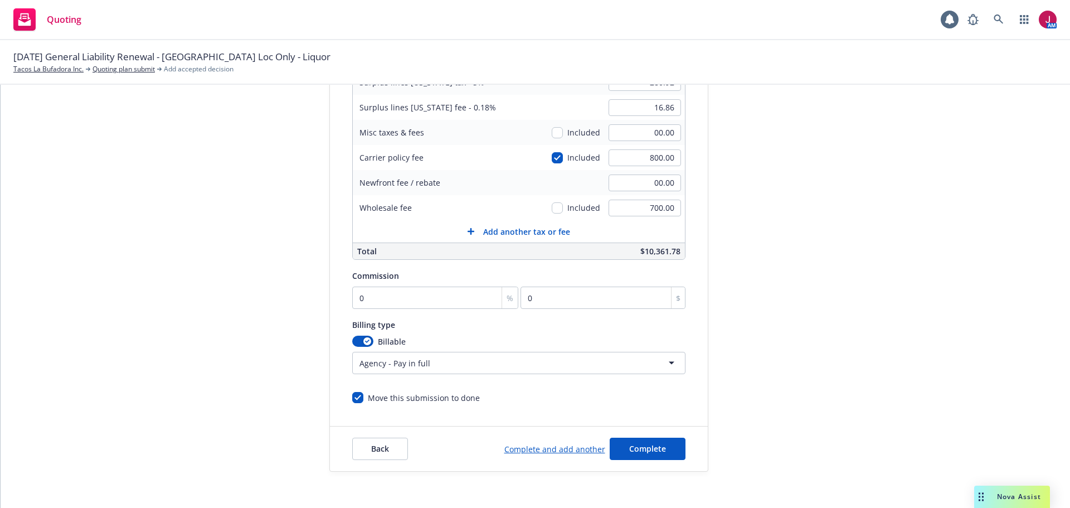
scroll to position [236, 0]
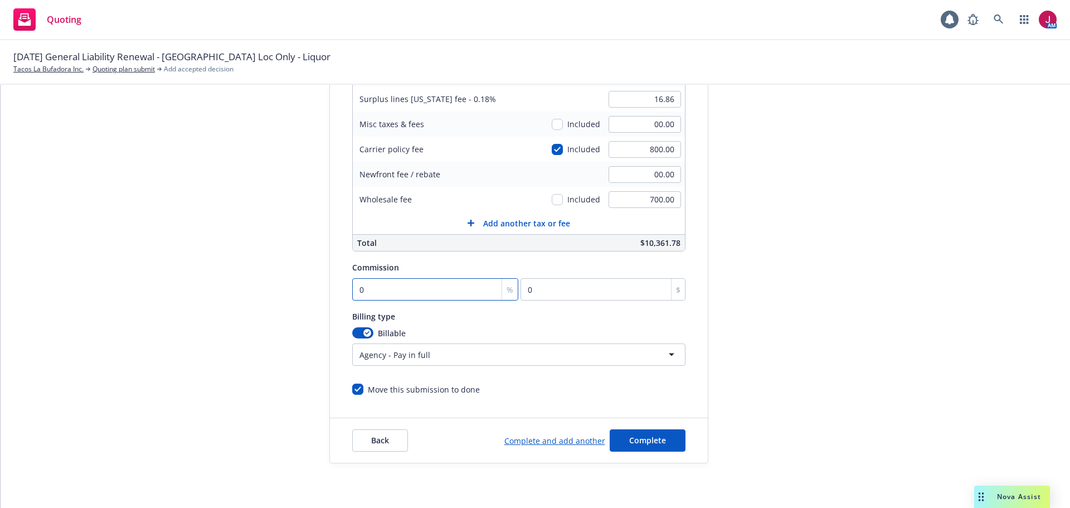
click at [393, 288] on input "0" at bounding box center [435, 289] width 167 height 22
type input "1"
type input "85.64"
type input "10"
type input "856.4"
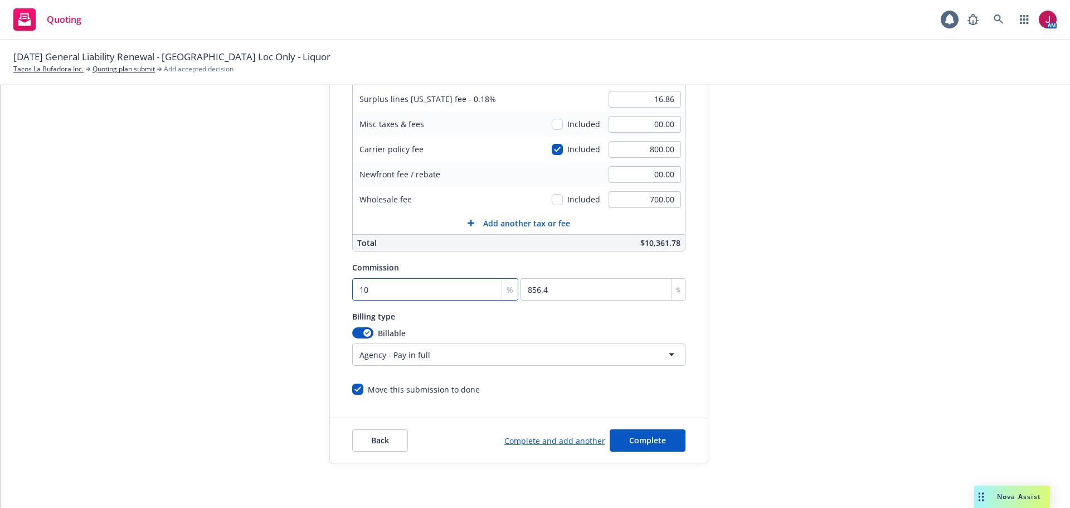
type input "10"
click at [646, 446] on button "Complete" at bounding box center [648, 440] width 76 height 22
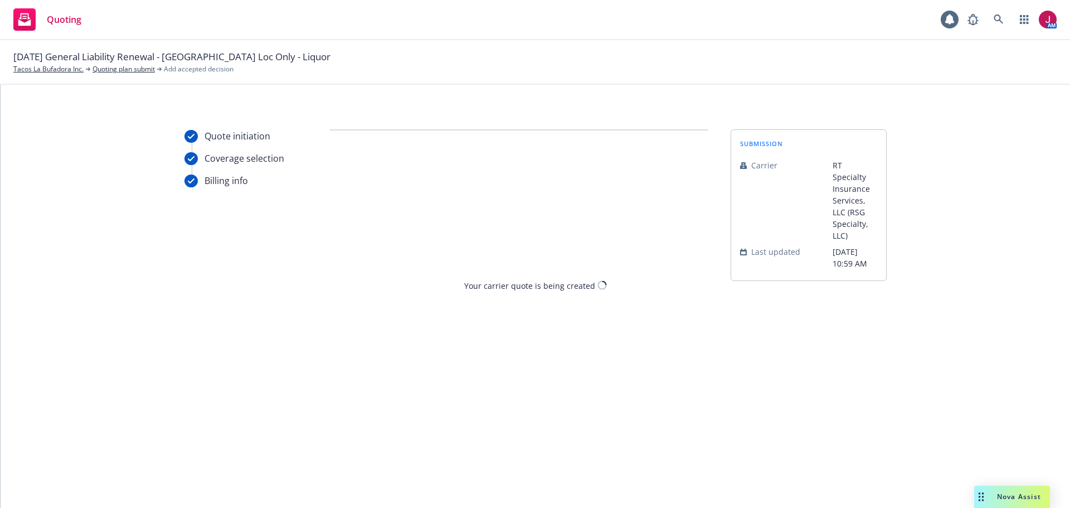
scroll to position [0, 0]
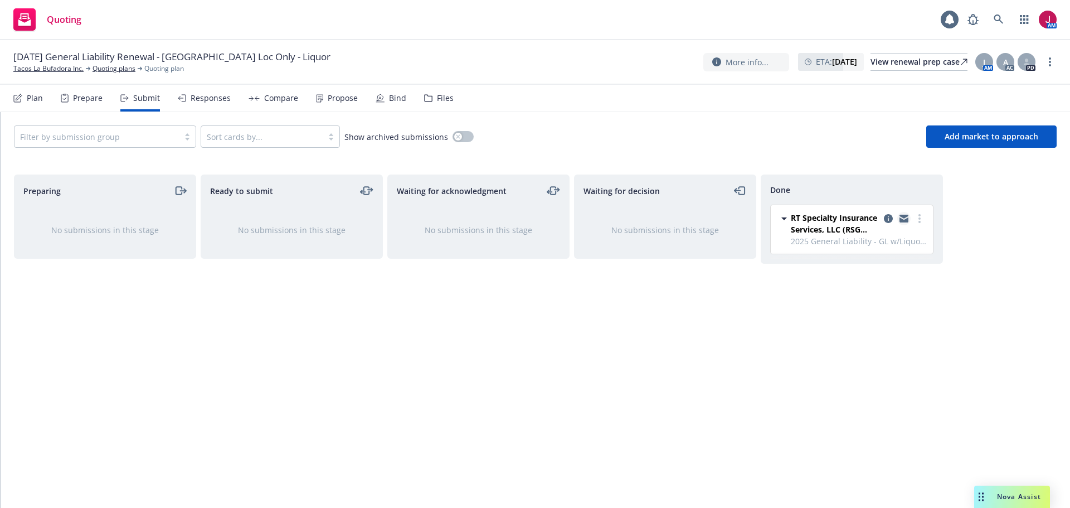
click at [904, 224] on link "copy logging email" at bounding box center [903, 218] width 13 height 13
